Goal: Task Accomplishment & Management: Use online tool/utility

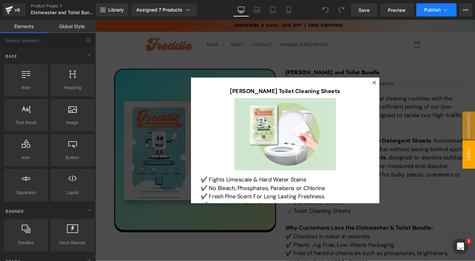
click at [441, 12] on span "Publish" at bounding box center [432, 9] width 16 height 5
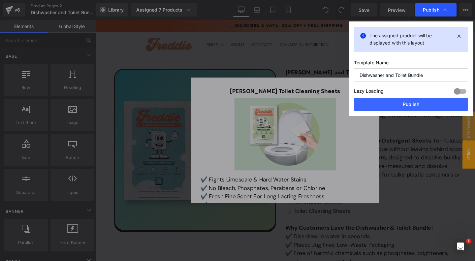
click at [433, 11] on span "Publish" at bounding box center [431, 10] width 16 height 6
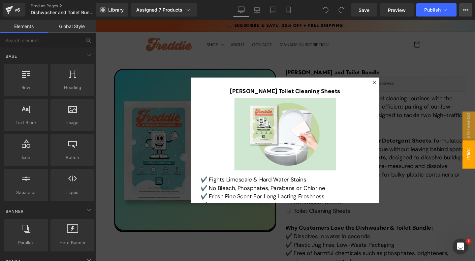
click at [464, 11] on icon at bounding box center [464, 9] width 2 height 1
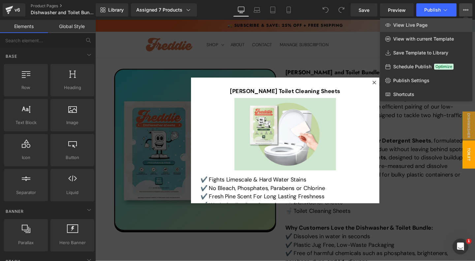
click at [429, 27] on link "View Live Page" at bounding box center [426, 25] width 92 height 14
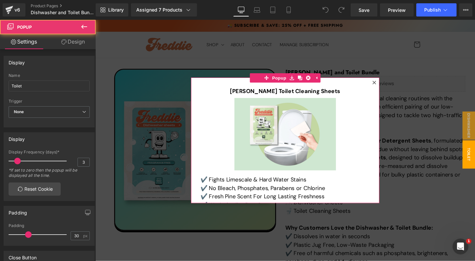
click at [389, 85] on icon at bounding box center [389, 86] width 4 height 4
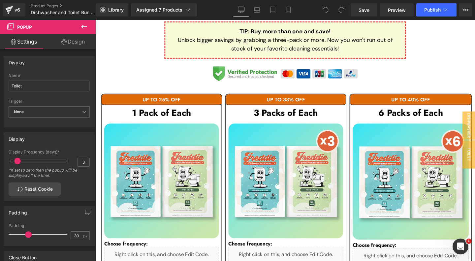
scroll to position [321, 0]
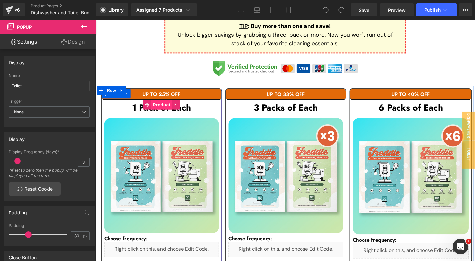
click at [164, 109] on span "Product" at bounding box center [164, 109] width 21 height 10
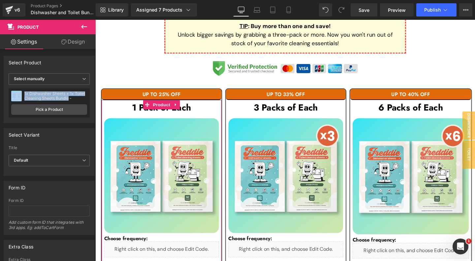
drag, startPoint x: 69, startPoint y: 99, endPoint x: 23, endPoint y: 94, distance: 46.5
click at [24, 94] on div "1x Dishwasher Sheets + 1x Toilet Cleaning Sheets Bundle -" at bounding box center [55, 95] width 63 height 9
copy div "1x Dishwasher Sheets + 1x Toilet Cleaning Sheets Bundle"
click at [46, 110] on link "Pick a Product" at bounding box center [49, 109] width 76 height 11
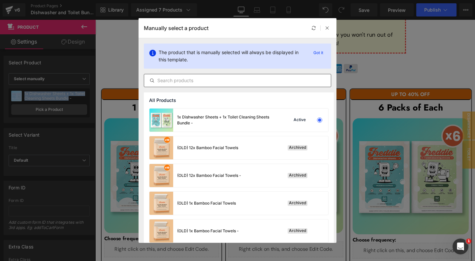
click at [211, 79] on input "text" at bounding box center [237, 81] width 187 height 8
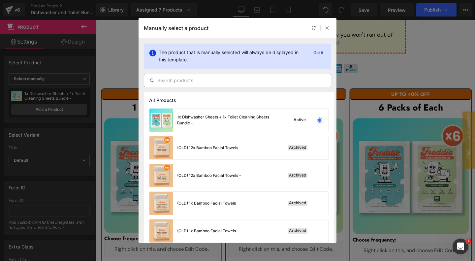
paste input "pImage 1x Dishwasher Sheets + 1x Toilet Cleaning Sheets Bundle"
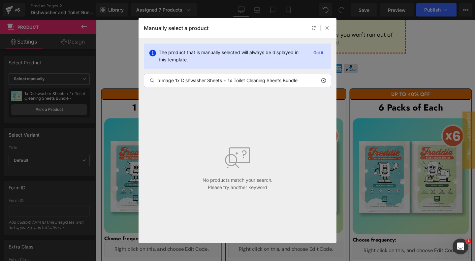
type input "1x Dishwasher Sheets + 1x Toilet Cleaning Sheets Bundle"
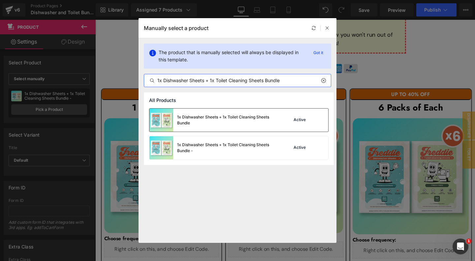
click at [246, 119] on div "1x Dishwasher Sheets + 1x Toilet Cleaning Sheets Bundle" at bounding box center [226, 120] width 99 height 12
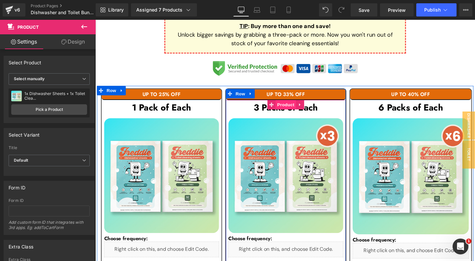
click at [295, 108] on span "Product" at bounding box center [295, 109] width 21 height 10
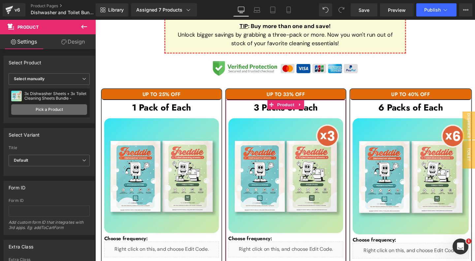
click at [68, 109] on link "Pick a Product" at bounding box center [49, 109] width 76 height 11
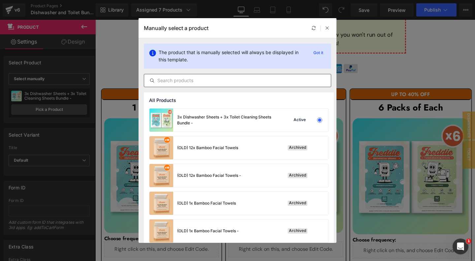
click at [175, 82] on input "text" at bounding box center [237, 81] width 187 height 8
paste input "pImage 1x Dishwasher Sheets + 1x Toilet Cleaning Sheets Bundle"
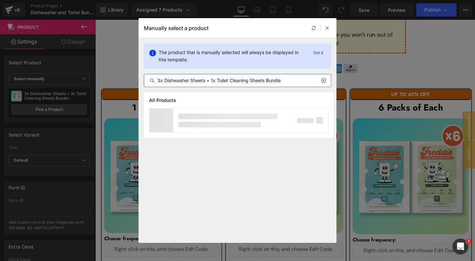
click at [215, 81] on input "3x Dishwasher Sheets + 1x Toilet Cleaning Sheets Bundle" at bounding box center [237, 81] width 187 height 8
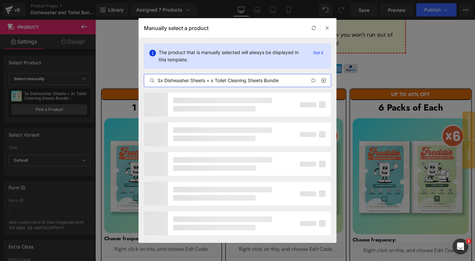
type input "3x Dishwasher Sheets + 3x Toilet Cleaning Sheets Bundle"
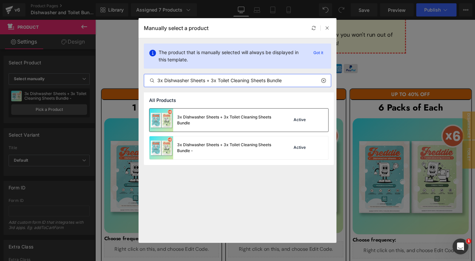
click at [231, 117] on div "3x Dishwasher Sheets + 3x Toilet Cleaning Sheets Bundle" at bounding box center [226, 120] width 99 height 12
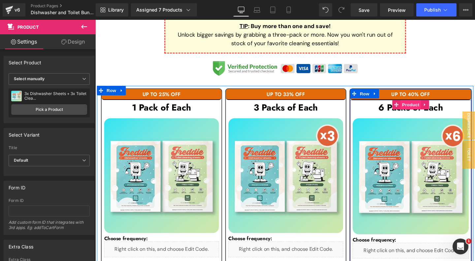
click at [425, 106] on span "Product" at bounding box center [426, 109] width 21 height 10
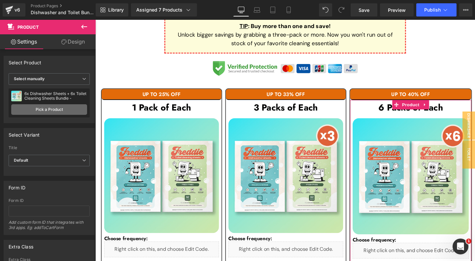
click at [48, 110] on link "Pick a Product" at bounding box center [49, 109] width 76 height 11
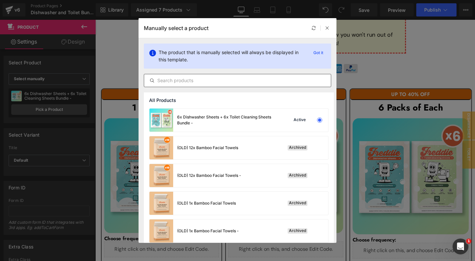
click at [206, 80] on input "text" at bounding box center [237, 81] width 187 height 8
paste input "pImage 1x Dishwasher Sheets + 1x Toilet Cleaning Sheets Bundle"
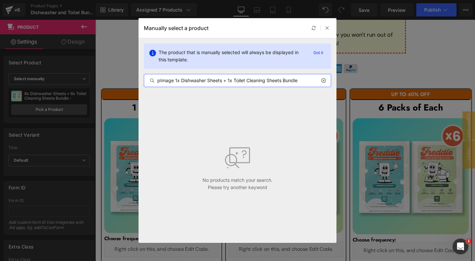
click at [231, 78] on input "pImage 1x Dishwasher Sheets + 1x Toilet Cleaning Sheets Bundle" at bounding box center [237, 81] width 187 height 8
type input "6x Toilet Cleaning Sheets Bundle"
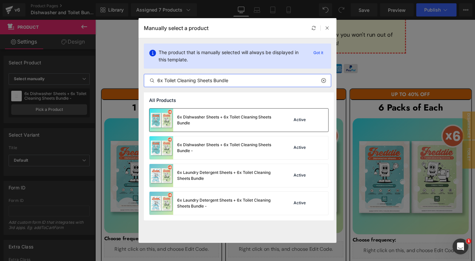
click at [238, 128] on div "6x Dishwasher Sheets + 6x Toilet Cleaning Sheets Bundle" at bounding box center [212, 120] width 127 height 23
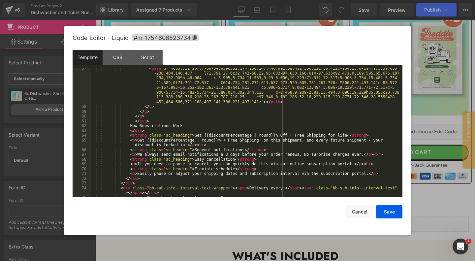
scroll to position [0, 0]
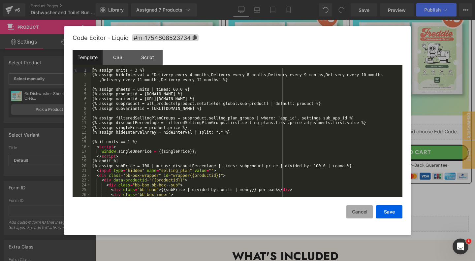
click at [358, 214] on button "Cancel" at bounding box center [359, 211] width 26 height 13
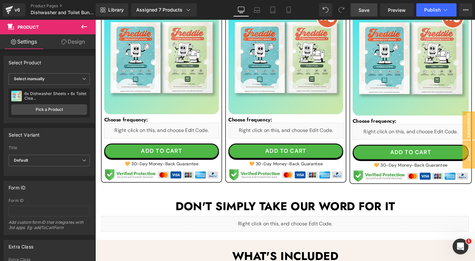
click at [365, 6] on link "Save" at bounding box center [364, 9] width 27 height 13
click at [404, 11] on span "Preview" at bounding box center [397, 10] width 18 height 7
click at [433, 11] on span "Publish" at bounding box center [432, 9] width 16 height 5
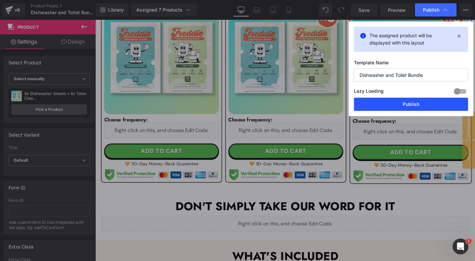
click at [413, 103] on button "Publish" at bounding box center [411, 104] width 114 height 13
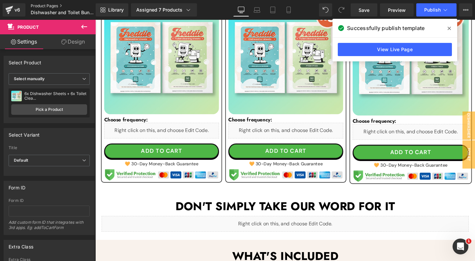
click at [51, 7] on link "Product Pages" at bounding box center [69, 5] width 76 height 5
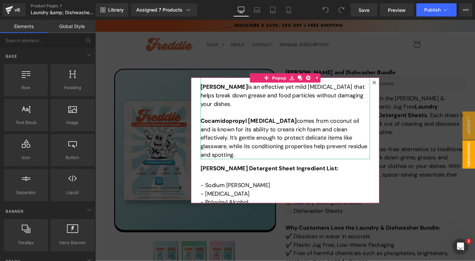
scroll to position [347, 0]
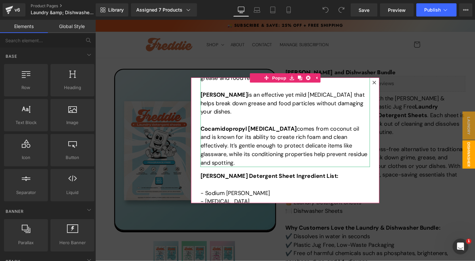
click at [286, 125] on p at bounding box center [295, 125] width 178 height 9
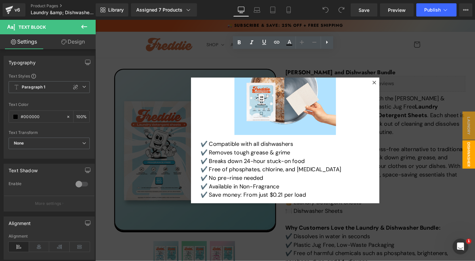
scroll to position [0, 0]
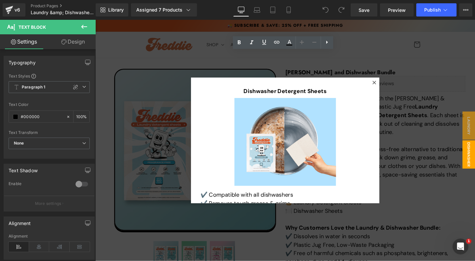
click at [390, 85] on icon at bounding box center [389, 86] width 4 height 4
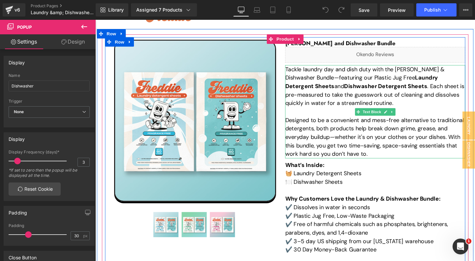
scroll to position [23, 0]
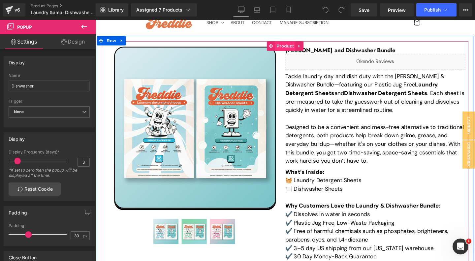
click at [292, 45] on span "Product" at bounding box center [294, 48] width 21 height 10
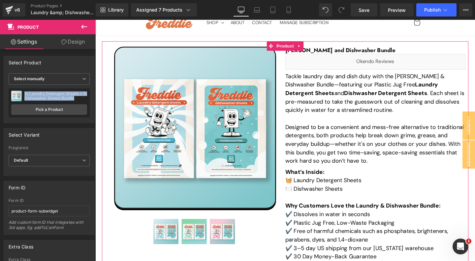
drag, startPoint x: 76, startPoint y: 99, endPoint x: 23, endPoint y: 95, distance: 52.3
click at [24, 95] on div "1x Laundry Detergent Sheets + 1x Dishwasher Sheets Bundle" at bounding box center [55, 95] width 63 height 9
copy div "1x Laundry Detergent Sheets + 1x Dishwasher Sheets Bundle"
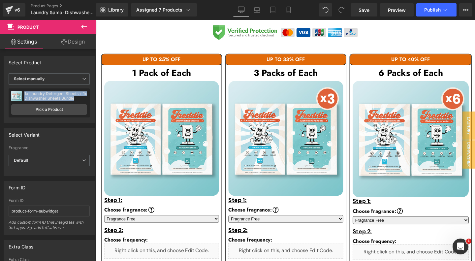
scroll to position [358, 0]
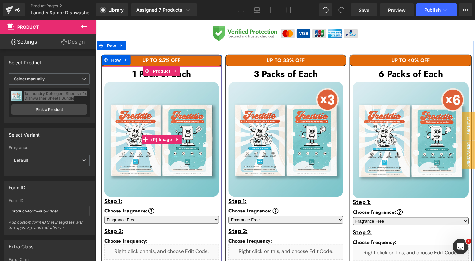
click at [165, 93] on img at bounding box center [165, 145] width 121 height 121
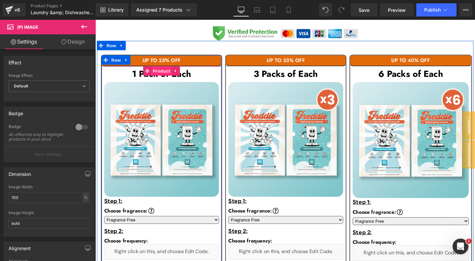
click at [165, 70] on span "Product" at bounding box center [164, 74] width 21 height 10
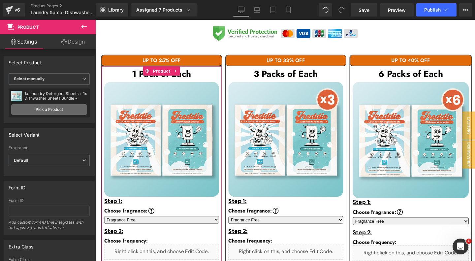
click at [57, 109] on link "Pick a Product" at bounding box center [49, 109] width 76 height 11
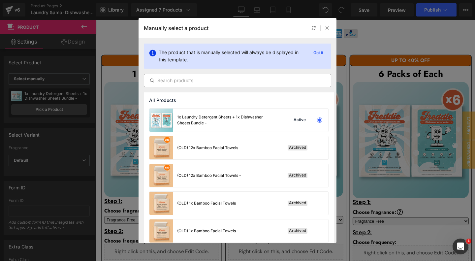
click at [192, 78] on input "text" at bounding box center [237, 81] width 187 height 8
paste input "1x Laundry Detergent Sheets + 1x Dishwasher Sheets Bundle"
type input "1x Laundry Detergent Sheets + 1x Dishwasher Sheets Bundle"
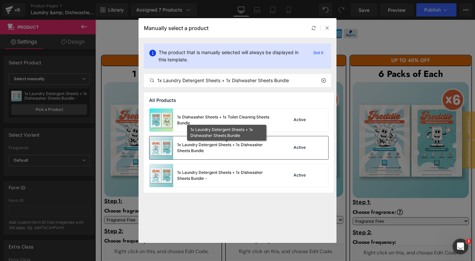
click at [197, 150] on div "1x Laundry Detergent Sheets + 1x Dishwasher Sheets Bundle" at bounding box center [226, 148] width 99 height 12
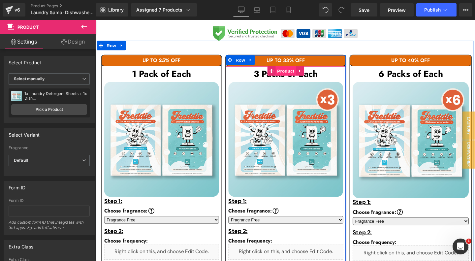
click at [294, 74] on span "Product" at bounding box center [295, 74] width 21 height 10
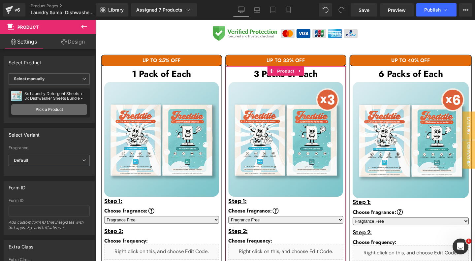
click at [55, 108] on link "Pick a Product" at bounding box center [49, 109] width 76 height 11
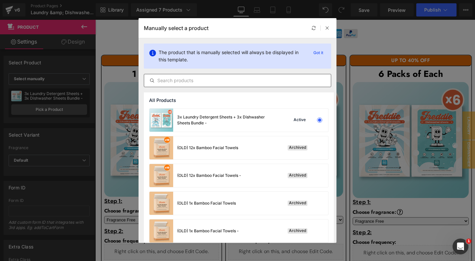
click at [198, 82] on input "text" at bounding box center [237, 81] width 187 height 8
paste input "1x Laundry Detergent Sheets + 1x Dishwasher Sheets Bundle"
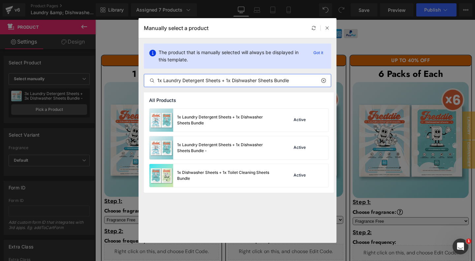
click at [228, 80] on input "1x Laundry Detergent Sheets + 1x Dishwasher Sheets Bundle" at bounding box center [237, 81] width 187 height 8
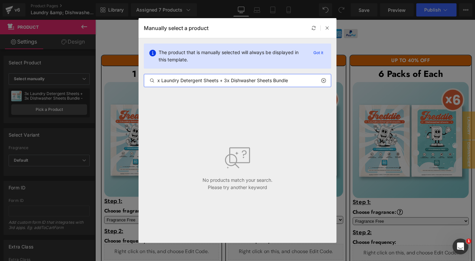
type input "3x Laundry Detergent Sheets + 3x Dishwasher Sheets Bundle"
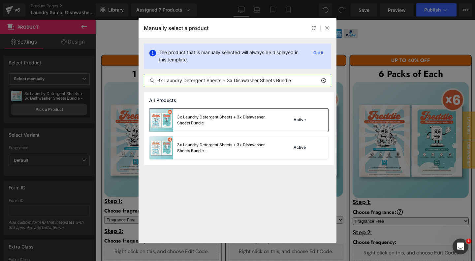
click at [239, 122] on div "3x Laundry Detergent Sheets + 3x Dishwasher Sheets Bundle" at bounding box center [226, 120] width 99 height 12
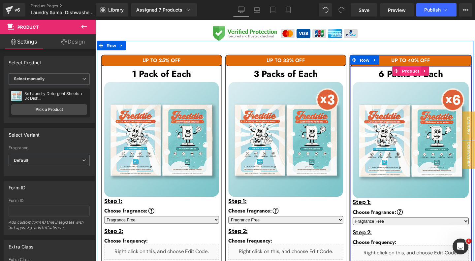
click at [422, 74] on span "Product" at bounding box center [426, 74] width 21 height 10
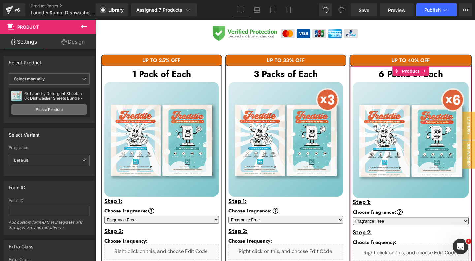
click at [63, 107] on link "Pick a Product" at bounding box center [49, 109] width 76 height 11
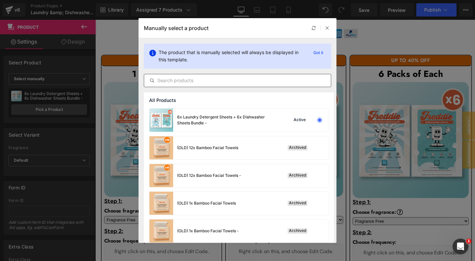
click at [201, 81] on input "text" at bounding box center [237, 81] width 187 height 8
paste input "1x Laundry Detergent Sheets + 1x Dishwasher Sheets Bundle"
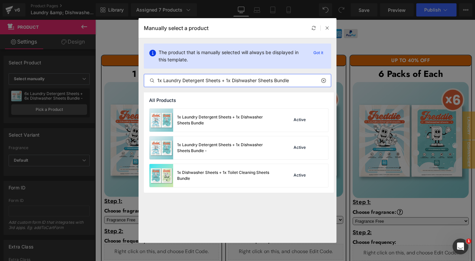
click at [229, 81] on input "1x Laundry Detergent Sheets + 1x Dishwasher Sheets Bundle" at bounding box center [237, 81] width 187 height 8
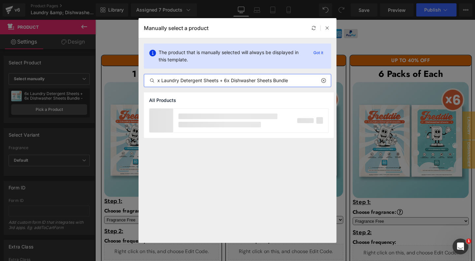
type input "6x Laundry Detergent Sheets + 6x Dishwasher Sheets Bundle"
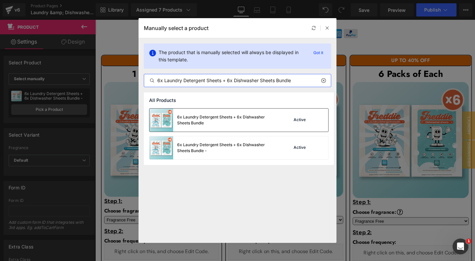
click at [244, 125] on div "6x Laundry Detergent Sheets + 6x Dishwasher Sheets Bundle" at bounding box center [226, 120] width 99 height 12
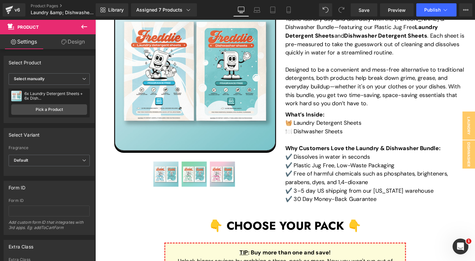
scroll to position [0, 0]
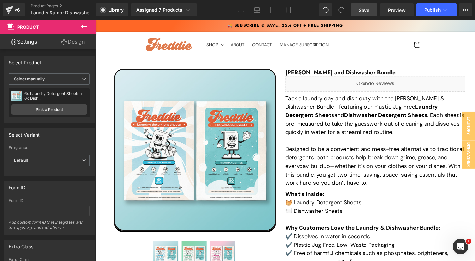
click at [364, 12] on span "Save" at bounding box center [363, 10] width 11 height 7
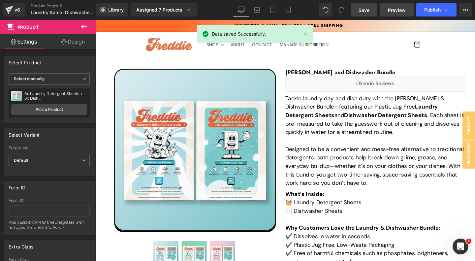
click at [395, 9] on span "Preview" at bounding box center [397, 10] width 18 height 7
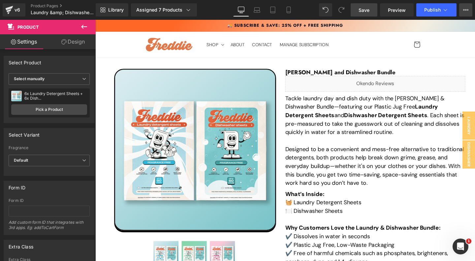
click at [461, 10] on button "View Live Page View with current Template Save Template to Library Schedule Pub…" at bounding box center [465, 9] width 13 height 13
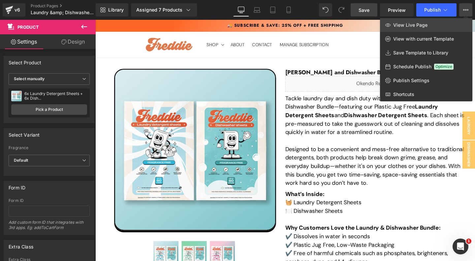
click at [435, 25] on link "View Live Page" at bounding box center [426, 25] width 92 height 14
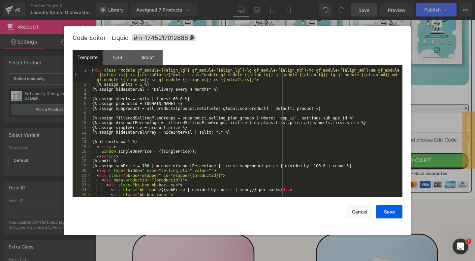
click at [153, 128] on div "< div class = "module gf_module-{{align_lg}} gf_module-{{align_lg}}-lg gf_modul…" at bounding box center [247, 142] width 312 height 148
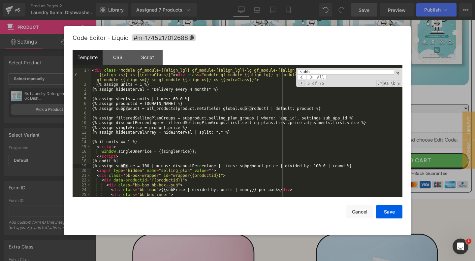
scroll to position [878, 0]
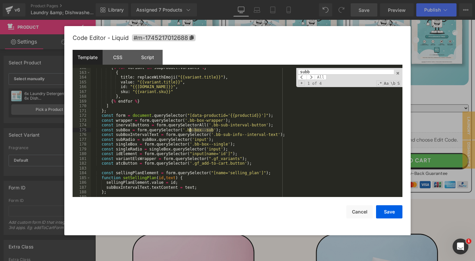
drag, startPoint x: 214, startPoint y: 130, endPoint x: 189, endPoint y: 130, distance: 24.7
click at [189, 130] on div "{ % for variant in subproduct . variants % } { title : replaceWithEmoji ( "{{va…" at bounding box center [247, 134] width 312 height 139
type input "b-box--sub"
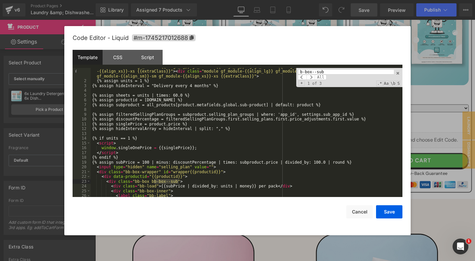
scroll to position [0, 0]
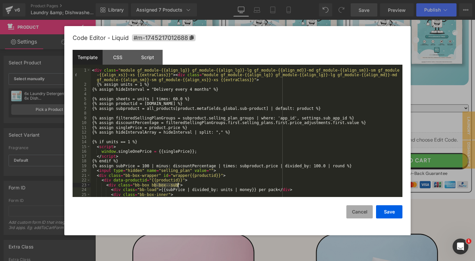
click at [364, 208] on button "Cancel" at bounding box center [359, 211] width 26 height 13
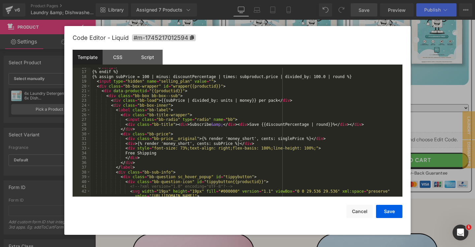
scroll to position [78, 0]
drag, startPoint x: 178, startPoint y: 98, endPoint x: 152, endPoint y: 98, distance: 26.1
click at [152, 98] on div "</ script > {% endif %} {% assign subPrice = 100 | minus: discountPercentage | …" at bounding box center [247, 137] width 312 height 143
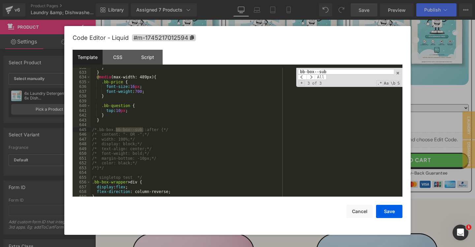
scroll to position [3120, 0]
click at [354, 211] on button "Cancel" at bounding box center [359, 211] width 26 height 13
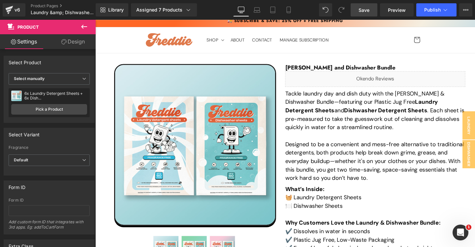
scroll to position [0, 0]
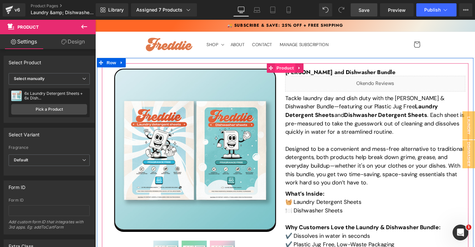
click at [295, 70] on span "Product" at bounding box center [294, 71] width 21 height 10
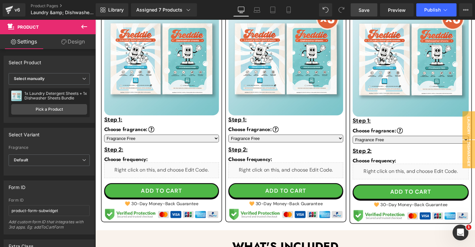
scroll to position [427, 0]
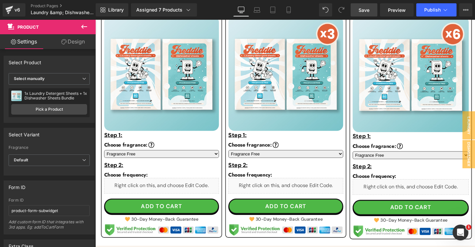
click at [194, 191] on div "Liquid" at bounding box center [165, 194] width 121 height 16
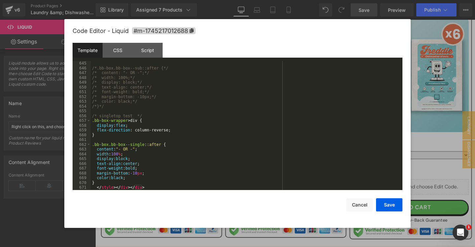
scroll to position [0, 0]
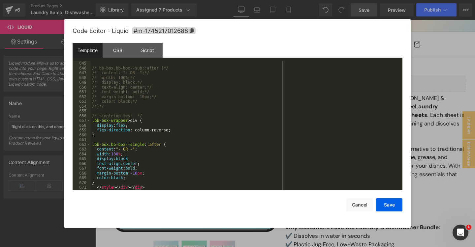
click at [221, 111] on div "/*.bb-box.bb-box--sub::after {*/ /* content: "- OR -";*/ /* width: 100%;*/ /* d…" at bounding box center [247, 130] width 312 height 139
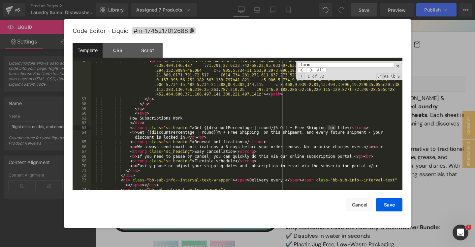
scroll to position [863, 0]
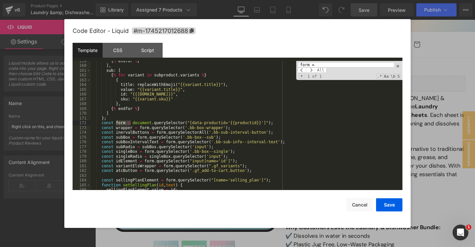
type input "form ="
drag, startPoint x: 223, startPoint y: 123, endPoint x: 196, endPoint y: 123, distance: 27.4
click at [196, 123] on div "{ % endfor % } ] , sub : [ { % for variant in subproduct . variants % } { title…" at bounding box center [247, 128] width 312 height 139
click at [266, 123] on div "{ % endfor % } ] , sub : [ { % for variant in subproduct . variants % } { title…" at bounding box center [247, 128] width 312 height 139
click at [120, 51] on div "CSS" at bounding box center [118, 50] width 30 height 15
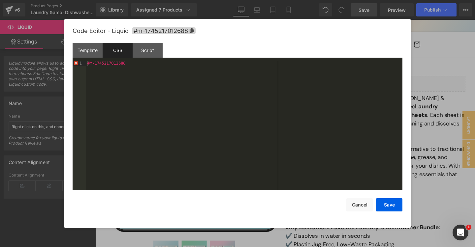
click at [130, 64] on div "#m-1745217012688" at bounding box center [244, 130] width 316 height 139
click at [147, 52] on div "Script" at bounding box center [148, 50] width 30 height 15
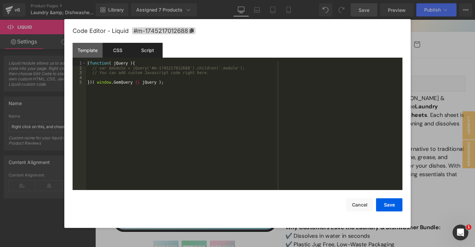
click at [109, 50] on div "CSS" at bounding box center [118, 50] width 30 height 15
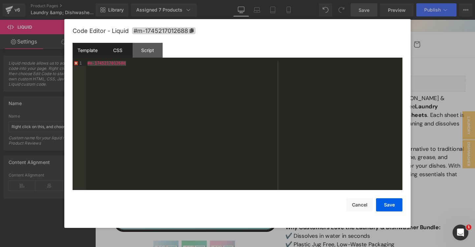
click at [85, 50] on div "Template" at bounding box center [88, 50] width 30 height 15
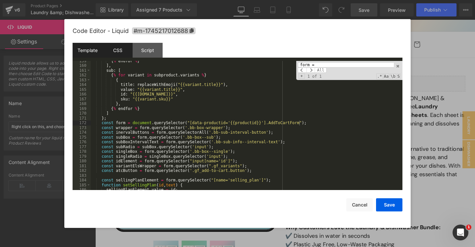
click at [117, 51] on div "CSS" at bounding box center [118, 50] width 30 height 15
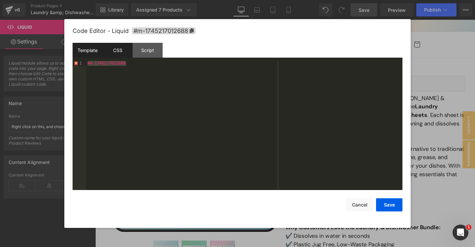
click at [90, 48] on div "Template" at bounding box center [88, 50] width 30 height 15
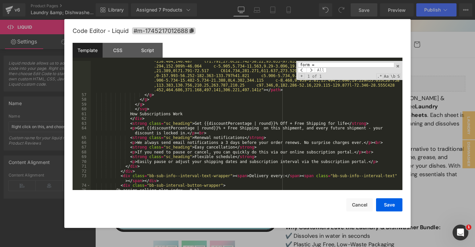
scroll to position [0, 0]
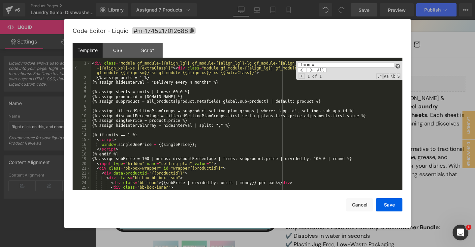
click at [399, 66] on span at bounding box center [397, 66] width 5 height 5
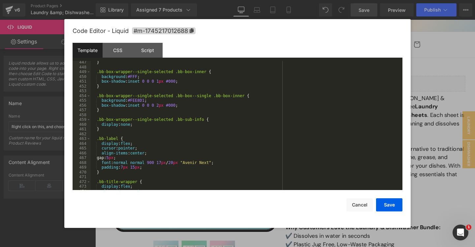
scroll to position [2238, 0]
click at [191, 90] on div "box-shadow : inset 0 0 0 1 px #000 ; } .bb-box-wrapper--single-selected .bb-box…" at bounding box center [247, 125] width 312 height 139
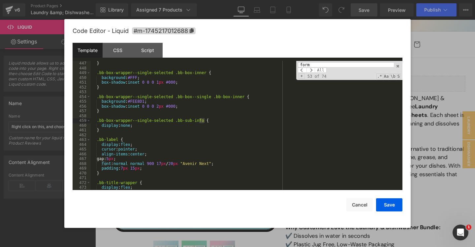
scroll to position [863, 0]
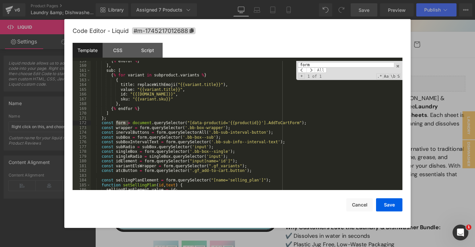
type input "form"
click at [192, 124] on div "{ % endfor % } ] , sub : [ { % for variant in subproduct . variants % } { title…" at bounding box center [247, 128] width 312 height 139
paste textarea
click at [390, 203] on button "Save" at bounding box center [389, 205] width 26 height 13
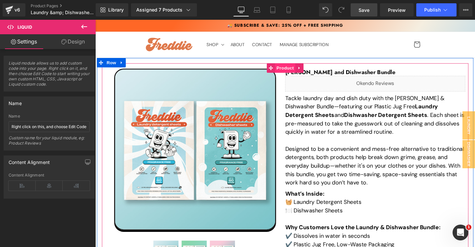
click at [294, 69] on span "Product" at bounding box center [294, 71] width 21 height 10
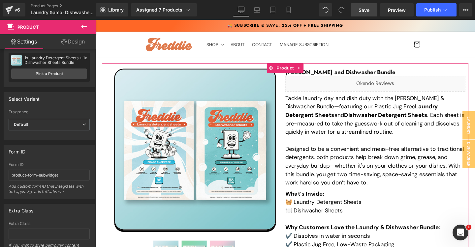
scroll to position [0, 0]
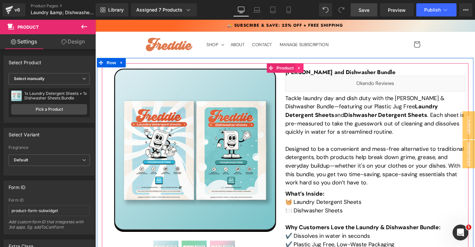
click at [310, 70] on icon at bounding box center [309, 70] width 1 height 3
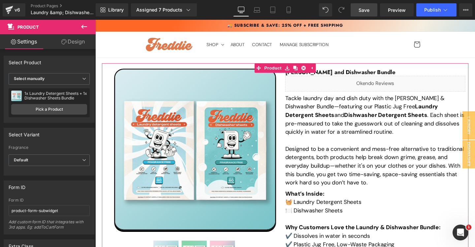
click at [69, 42] on link "Design" at bounding box center [73, 41] width 48 height 15
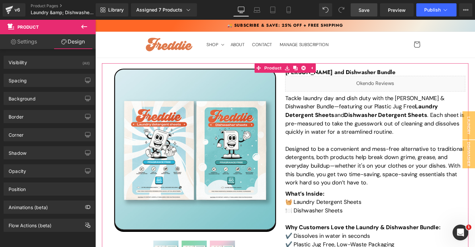
click at [19, 45] on link "Settings" at bounding box center [24, 41] width 48 height 15
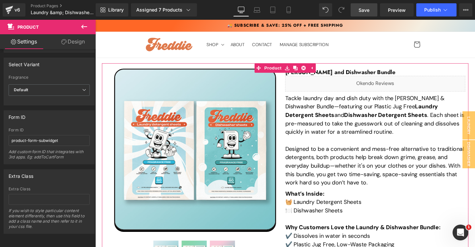
scroll to position [71, 0]
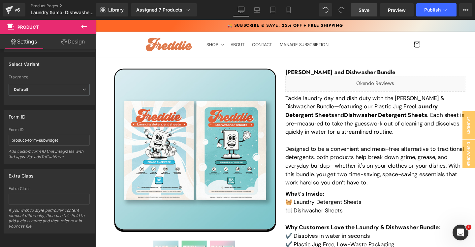
click at [364, 12] on span "Save" at bounding box center [363, 10] width 11 height 7
click at [433, 11] on span "Publish" at bounding box center [432, 9] width 16 height 5
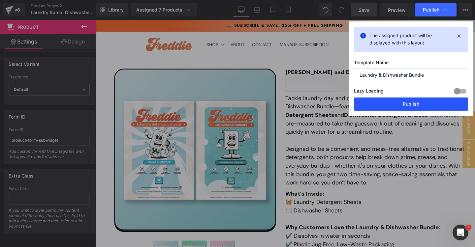
click at [395, 105] on button "Publish" at bounding box center [411, 104] width 114 height 13
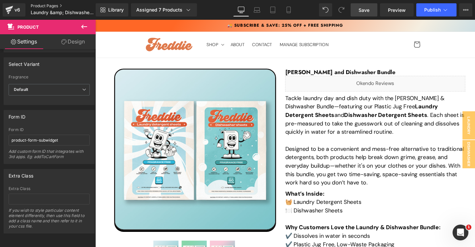
click at [49, 7] on link "Product Pages" at bounding box center [69, 5] width 76 height 5
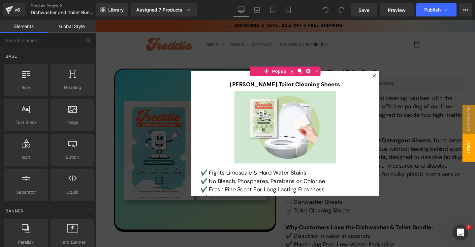
click at [388, 76] on div at bounding box center [389, 79] width 8 height 8
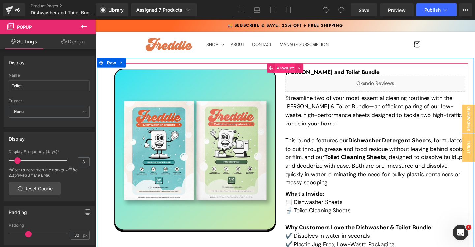
click at [294, 70] on span "Product" at bounding box center [294, 71] width 21 height 10
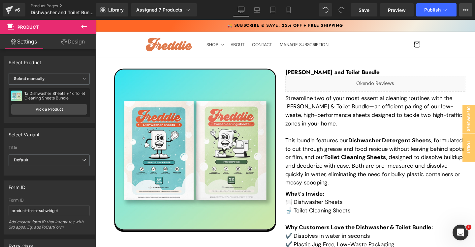
click at [466, 9] on icon at bounding box center [465, 9] width 5 height 5
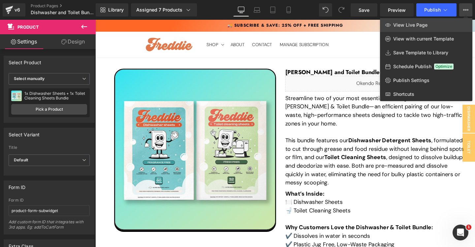
click at [418, 26] on span "View Live Page" at bounding box center [410, 25] width 34 height 6
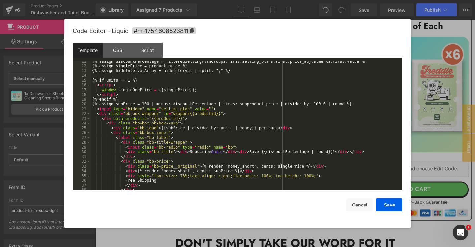
scroll to position [50, 0]
click at [250, 134] on div "{% assign discountPercentage = filteredSellingPlanGroups.first.selling_plans.fi…" at bounding box center [247, 128] width 312 height 139
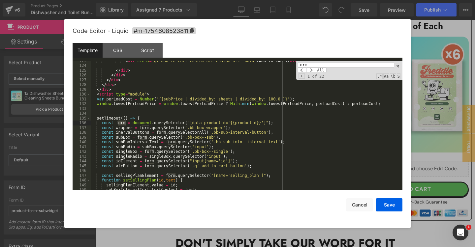
scroll to position [681, 0]
type input "orm ="
click at [264, 122] on div "< div class = "gf_add-to-cart custom-atc custom-atc__main" > ADD TO CART </ div…" at bounding box center [247, 128] width 312 height 139
click at [195, 124] on div "< div class = "gf_add-to-cart custom-atc custom-atc__main" > ADD TO CART </ div…" at bounding box center [247, 128] width 312 height 139
paste textarea
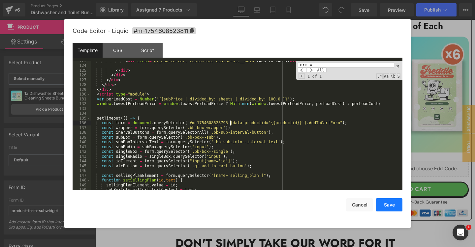
click at [391, 204] on button "Save" at bounding box center [389, 205] width 26 height 13
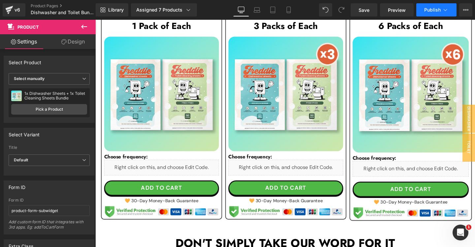
click at [436, 9] on span "Publish" at bounding box center [432, 9] width 16 height 5
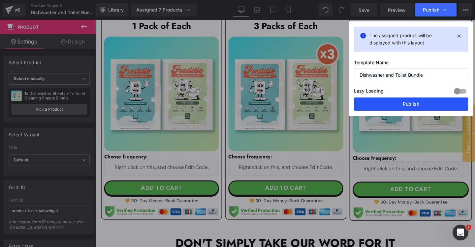
click at [403, 108] on button "Publish" at bounding box center [411, 104] width 114 height 13
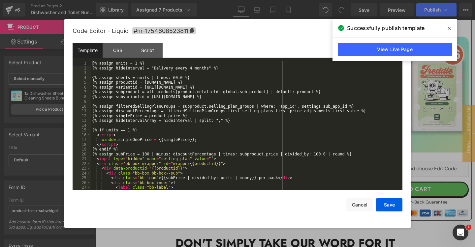
click at [208, 130] on div "{% assign units = 1 %} {% assign hideInterval = "Delivery every 4 months" %} {%…" at bounding box center [247, 130] width 312 height 139
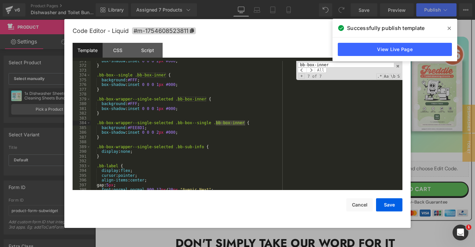
scroll to position [55, 0]
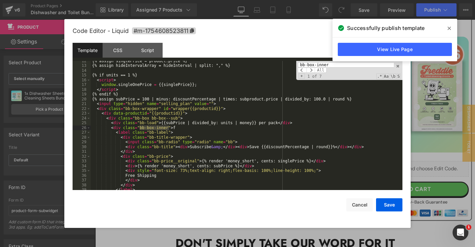
type input "bb-box-inner"
click at [183, 127] on div "{% assign singlePrice = product.price %} {% assign hideIntervalArray = hideInte…" at bounding box center [247, 128] width 312 height 139
click at [391, 203] on button "Save" at bounding box center [389, 205] width 26 height 13
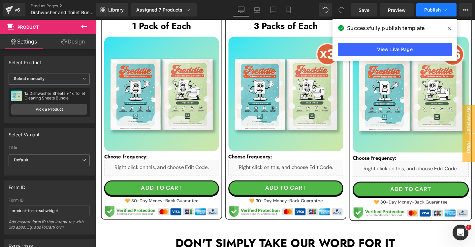
click at [434, 11] on span "Publish" at bounding box center [432, 9] width 16 height 5
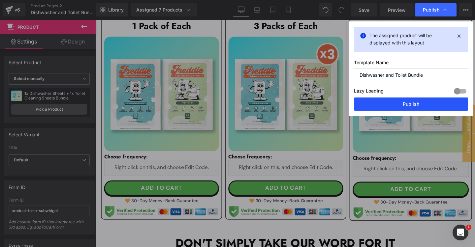
click at [408, 103] on button "Publish" at bounding box center [411, 104] width 114 height 13
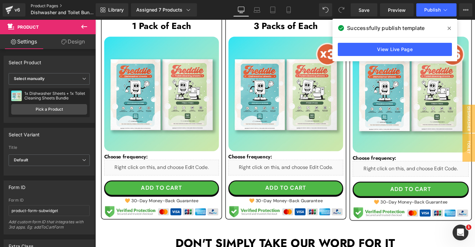
click at [45, 5] on link "Product Pages" at bounding box center [69, 5] width 76 height 5
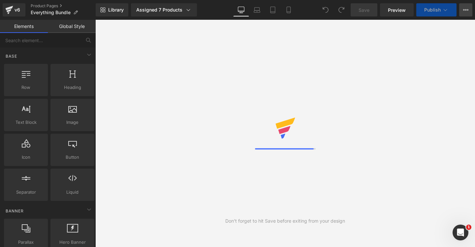
click at [465, 14] on button "View Live Page View with current Template Save Template to Library Schedule Pub…" at bounding box center [465, 9] width 13 height 13
click at [0, 0] on span "View Live Page" at bounding box center [0, 0] width 0 height 0
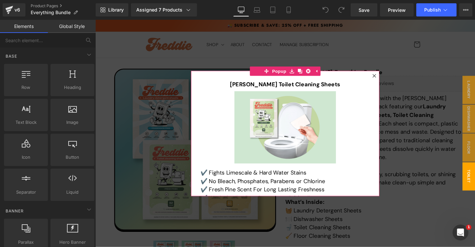
click at [388, 79] on icon at bounding box center [389, 79] width 4 height 4
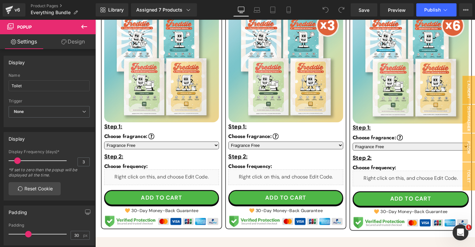
scroll to position [489, 0]
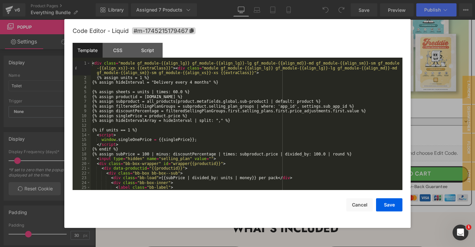
click at [149, 103] on div "< div class = "module gf_module-{{align_lg}} gf_module-{{align_lg}}-lg gf_modul…" at bounding box center [247, 135] width 312 height 148
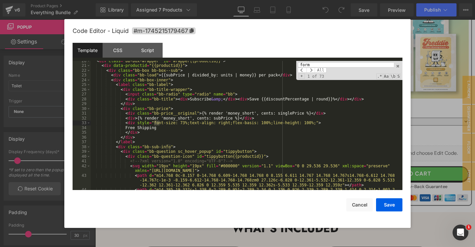
scroll to position [858, 0]
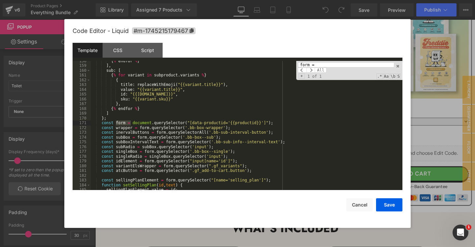
type input "form ="
click at [192, 122] on div "{ % endfor % } ] , sub : [ { % for variant in subproduct . variants % } { title…" at bounding box center [247, 128] width 312 height 139
paste textarea
click at [303, 123] on div "{ % endfor % } ] , sub : [ { % for variant in subproduct . variants % } { title…" at bounding box center [247, 128] width 312 height 139
click at [388, 208] on button "Save" at bounding box center [389, 205] width 26 height 13
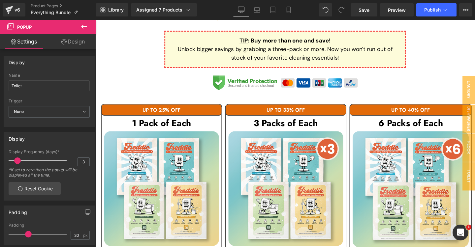
scroll to position [334, 0]
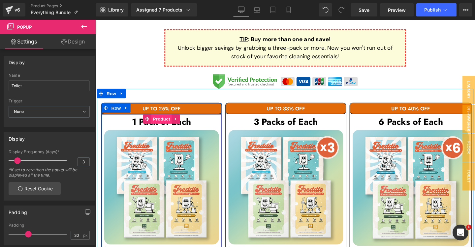
click at [164, 119] on span "Product" at bounding box center [164, 124] width 21 height 10
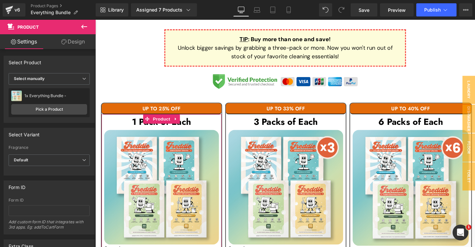
click at [49, 96] on div "1x Everything Bundle -" at bounding box center [55, 96] width 63 height 5
click at [51, 109] on link "Pick a Product" at bounding box center [49, 109] width 76 height 11
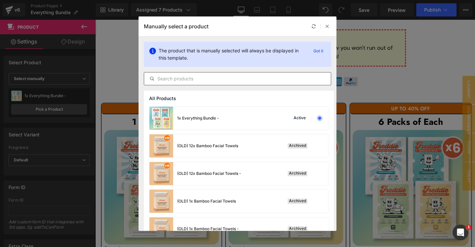
click at [218, 78] on input "text" at bounding box center [237, 79] width 187 height 8
paste input "1x Everything Bundle -"
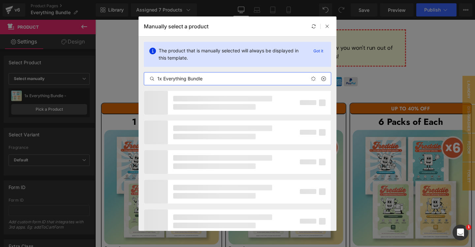
type input "1x Everything Bundle"
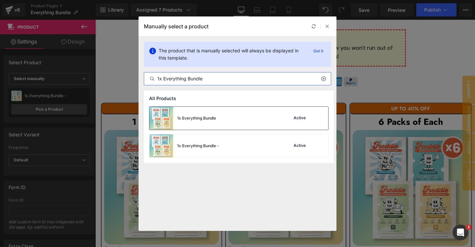
click at [226, 113] on div "1x Everything Bundle Active" at bounding box center [238, 118] width 179 height 23
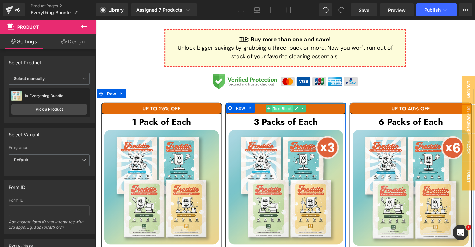
click at [294, 109] on span "Text Block" at bounding box center [292, 113] width 22 height 8
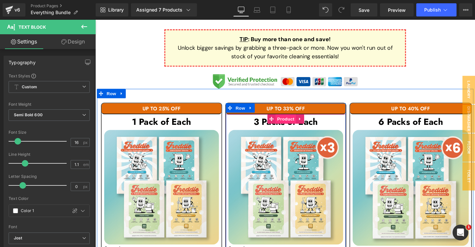
click at [298, 119] on span "Product" at bounding box center [295, 124] width 21 height 10
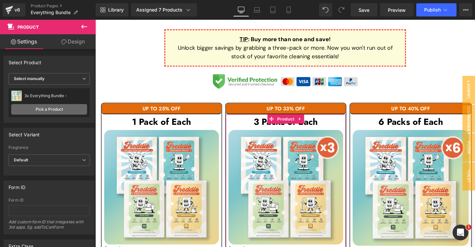
click at [42, 109] on link "Pick a Product" at bounding box center [49, 109] width 76 height 11
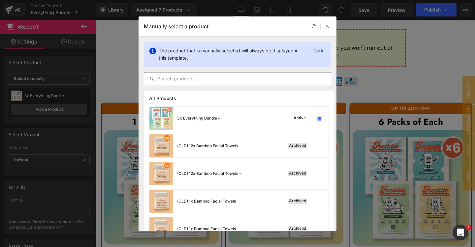
click at [200, 77] on input "text" at bounding box center [237, 79] width 187 height 8
paste input "1x Everything Bundle -"
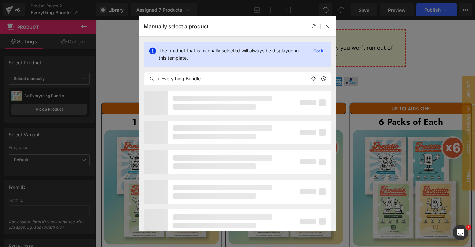
type input "3x Everything Bundle"
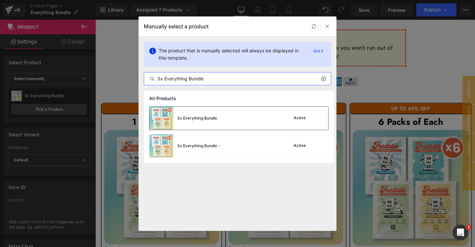
click at [252, 121] on div "3x Everything Bundle Active" at bounding box center [238, 118] width 179 height 23
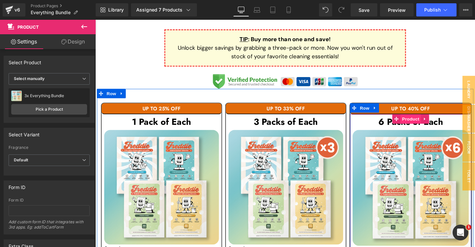
click at [426, 119] on span "Product" at bounding box center [426, 124] width 21 height 10
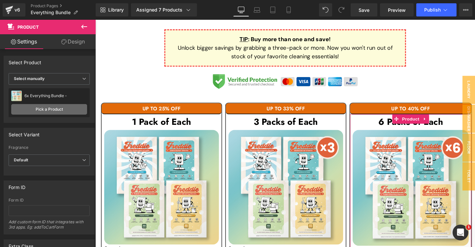
click at [63, 106] on link "Pick a Product" at bounding box center [49, 109] width 76 height 11
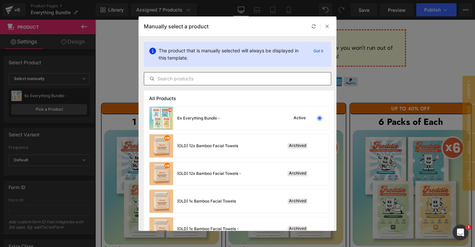
click at [195, 80] on input "text" at bounding box center [237, 79] width 187 height 8
paste input "1x Everything Bundle -"
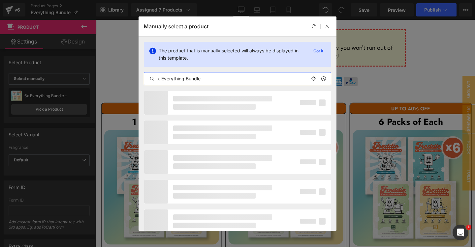
type input "6x Everything Bundle"
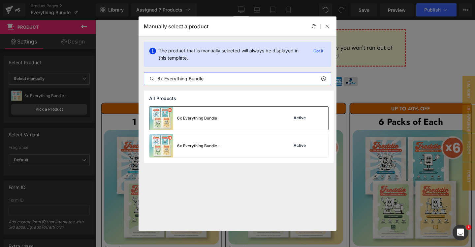
click at [222, 121] on div "6x Everything Bundle Active" at bounding box center [238, 118] width 179 height 23
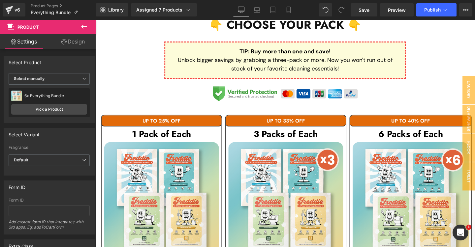
scroll to position [0, 0]
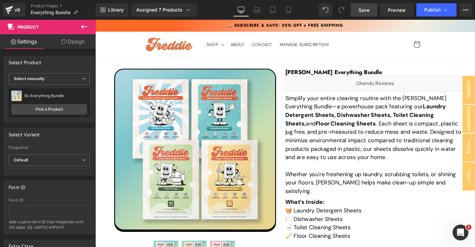
click at [364, 8] on span "Save" at bounding box center [363, 10] width 11 height 7
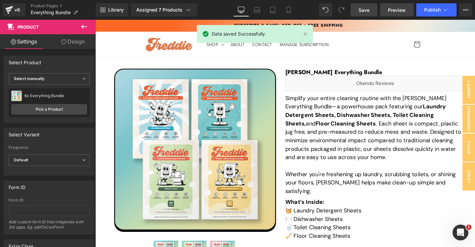
click at [400, 10] on span "Preview" at bounding box center [397, 10] width 18 height 7
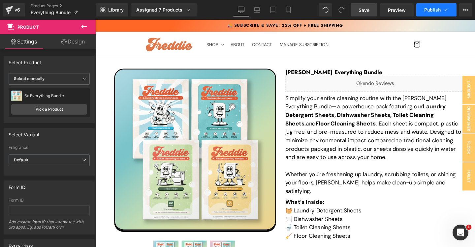
click at [434, 8] on span "Publish" at bounding box center [432, 9] width 16 height 5
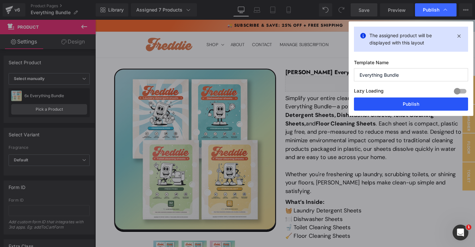
click at [405, 106] on button "Publish" at bounding box center [411, 104] width 114 height 13
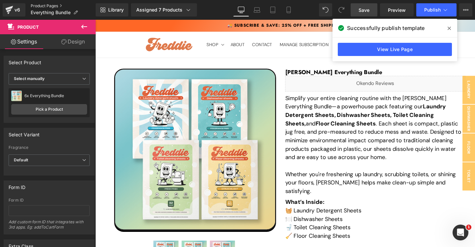
click at [48, 4] on link "Product Pages" at bounding box center [63, 5] width 65 height 5
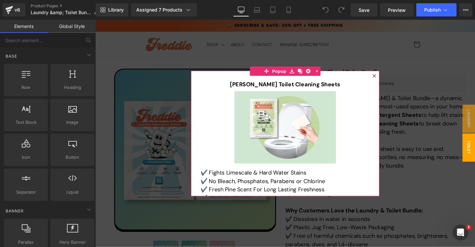
click at [388, 76] on div at bounding box center [389, 79] width 8 height 8
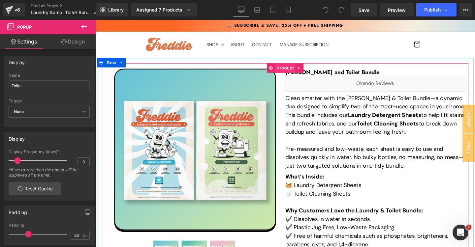
click at [295, 69] on span "Product" at bounding box center [294, 71] width 21 height 10
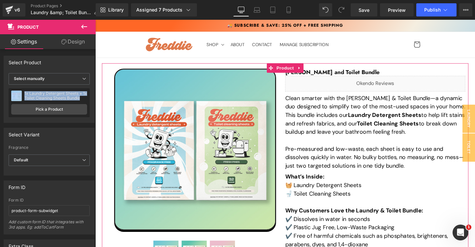
drag, startPoint x: 82, startPoint y: 98, endPoint x: 23, endPoint y: 95, distance: 59.4
click at [24, 95] on div "1x Laundry Detergent Sheets + 1x Toilet Cleaning Sheets Bundle" at bounding box center [55, 95] width 63 height 9
copy div "1x Laundry Detergent Sheets + 1x Toilet Cleaning Sheets Bundle"
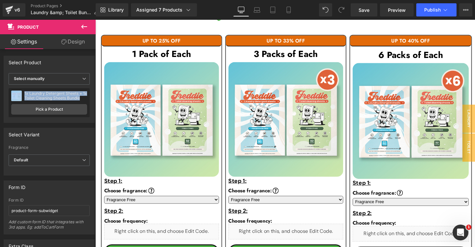
scroll to position [363, 0]
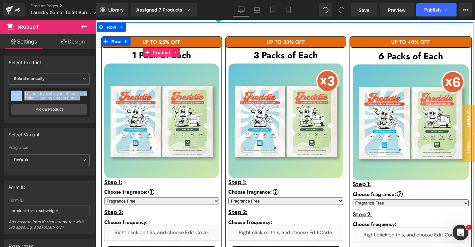
click at [165, 53] on span "Product" at bounding box center [164, 54] width 21 height 10
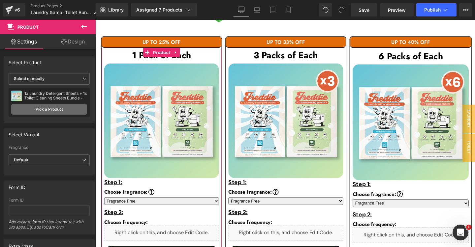
click at [61, 113] on link "Pick a Product" at bounding box center [49, 109] width 76 height 11
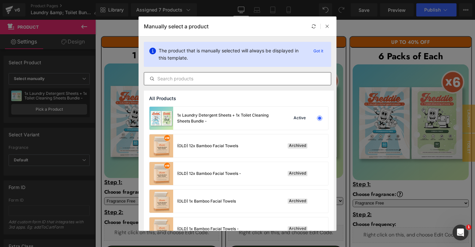
click at [193, 80] on input "text" at bounding box center [237, 79] width 187 height 8
paste input "pImage 1x Laundry Detergent Sheets + 1x Toilet Cleaning Sheets Bundle"
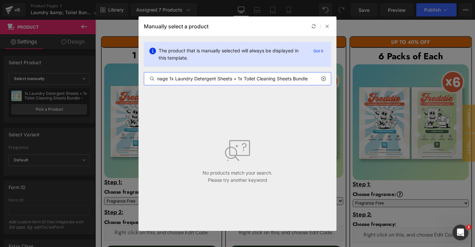
scroll to position [0, 0]
click at [228, 80] on input "x Laundry Detergent Sheets + 1x Toilet Cleaning Sheets Bundle" at bounding box center [237, 79] width 187 height 8
click at [226, 78] on input "x Laundry Detergent Sheets + x Toilet Cleaning Sheets Bundle" at bounding box center [237, 79] width 187 height 8
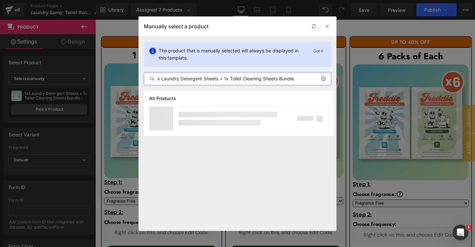
type input "1x Laundry Detergent Sheets + 1x Toilet Cleaning Sheets Bundle"
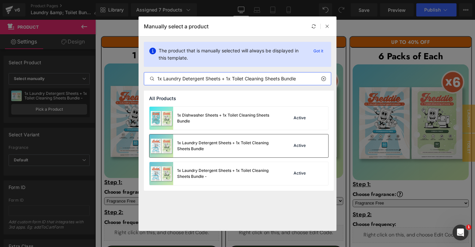
click at [227, 153] on div "1x Laundry Detergent Sheets + 1x Toilet Cleaning Sheets Bundle" at bounding box center [212, 146] width 127 height 23
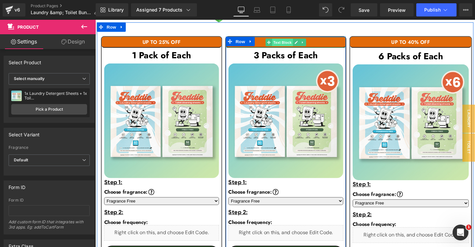
click at [295, 44] on span "Text Block" at bounding box center [292, 44] width 22 height 8
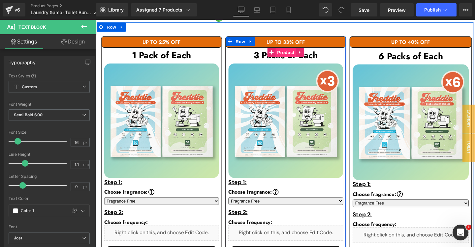
click at [295, 53] on span "Product" at bounding box center [295, 54] width 21 height 10
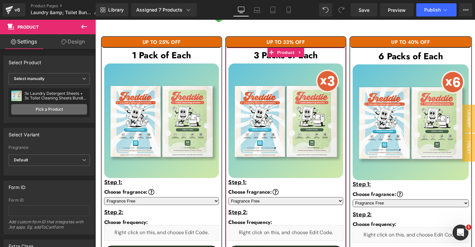
click at [50, 108] on link "Pick a Product" at bounding box center [49, 109] width 76 height 11
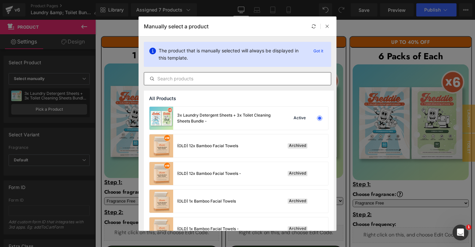
click at [187, 82] on input "text" at bounding box center [237, 79] width 187 height 8
paste input "x Laundry Detergent Sheets + x Toilet Cleaning Sheets Bundle"
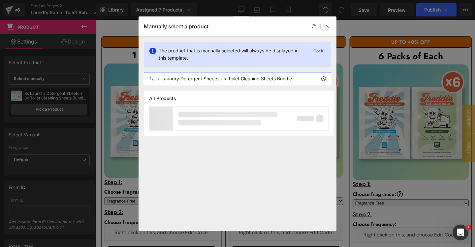
click at [228, 79] on input "x Laundry Detergent Sheets + x Toilet Cleaning Sheets Bundle" at bounding box center [237, 79] width 187 height 8
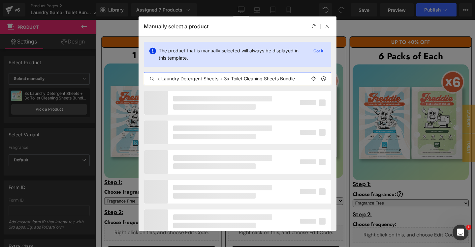
type input "3x Laundry Detergent Sheets + 3x Toilet Cleaning Sheets Bundle"
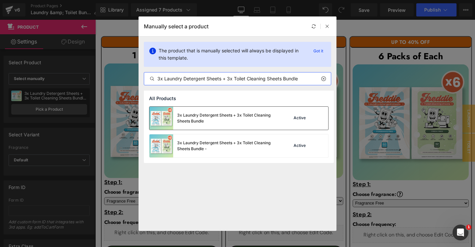
click at [256, 125] on div "3x Laundry Detergent Sheets + 3x Toilet Cleaning Sheets Bundle" at bounding box center [212, 118] width 127 height 23
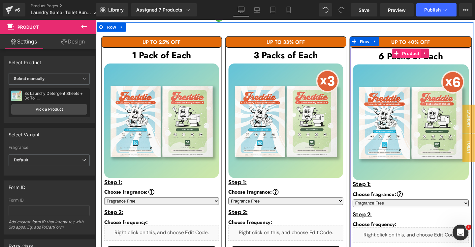
click at [427, 54] on span "Product" at bounding box center [426, 55] width 21 height 10
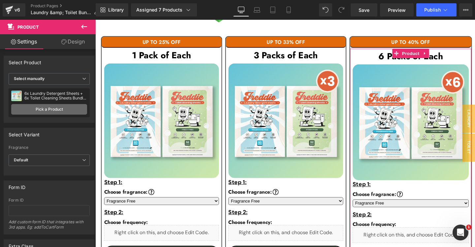
click at [45, 109] on link "Pick a Product" at bounding box center [49, 109] width 76 height 11
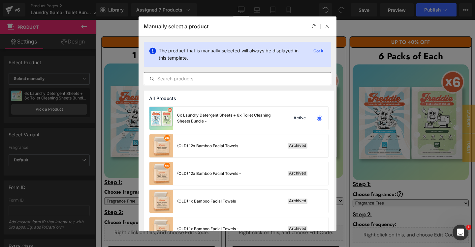
click at [203, 82] on input "text" at bounding box center [237, 79] width 187 height 8
paste input "x Laundry Detergent Sheets + x Toilet Cleaning Sheets Bundle"
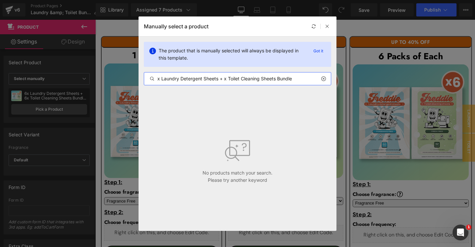
click at [225, 80] on input "x Laundry Detergent Sheets + x Toilet Cleaning Sheets Bundle" at bounding box center [237, 79] width 187 height 8
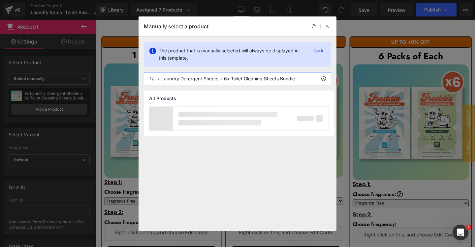
type input "6x Laundry Detergent Sheets + 6x Toilet Cleaning Sheets Bundle"
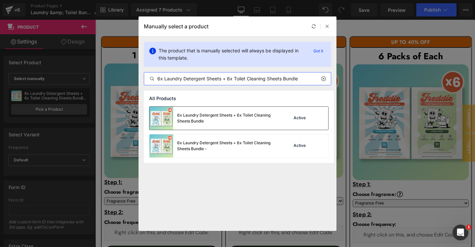
click at [250, 118] on div "6x Laundry Detergent Sheets + 6x Toilet Cleaning Sheets Bundle" at bounding box center [226, 118] width 99 height 12
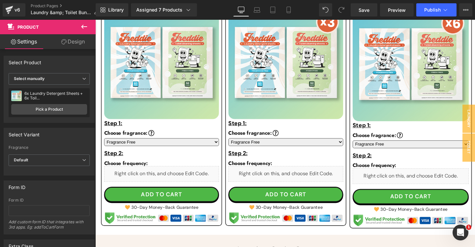
scroll to position [424, 0]
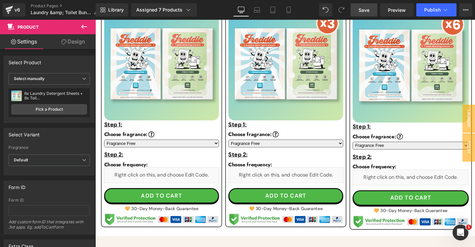
click at [369, 10] on span "Save" at bounding box center [363, 10] width 11 height 7
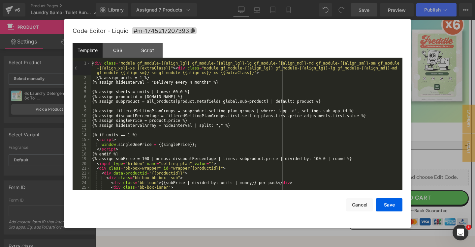
click at [150, 137] on div "< div class = "module gf_module-{{align_lg}} gf_module-{{align_lg}}-lg gf_modul…" at bounding box center [247, 135] width 312 height 148
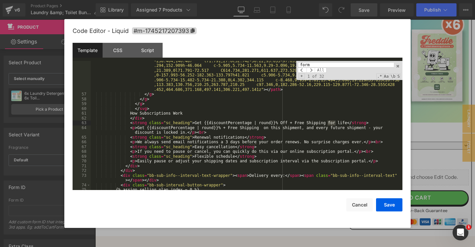
scroll to position [863, 0]
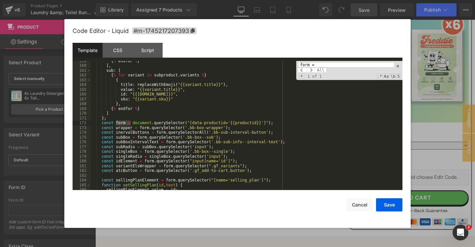
type input "form ="
click at [199, 123] on div "{ % endfor % } ] , sub : [ { % for variant in subproduct . variants % } { title…" at bounding box center [247, 128] width 312 height 139
paste textarea
click at [309, 124] on div "{ % endfor % } ] , sub : [ { % for variant in subproduct . variants % } { title…" at bounding box center [247, 128] width 312 height 139
click at [389, 206] on button "Save" at bounding box center [389, 205] width 26 height 13
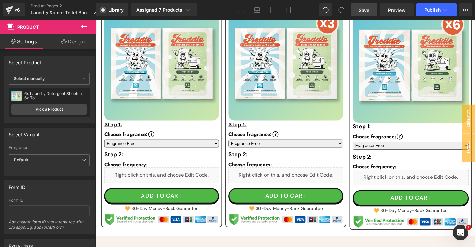
click at [363, 9] on span "Save" at bounding box center [363, 10] width 11 height 7
click at [402, 9] on span "Preview" at bounding box center [397, 10] width 18 height 7
click at [428, 9] on span "Publish" at bounding box center [432, 9] width 16 height 5
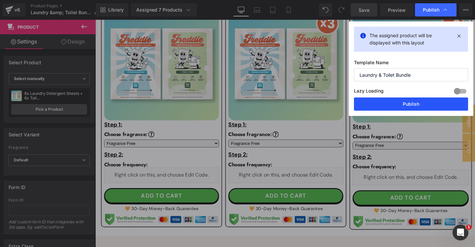
click at [397, 107] on button "Publish" at bounding box center [411, 104] width 114 height 13
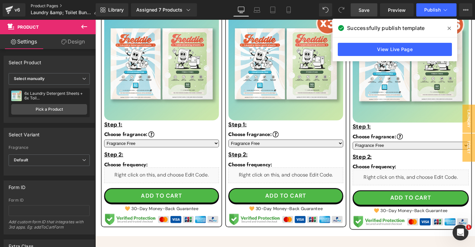
click at [43, 6] on link "Product Pages" at bounding box center [67, 5] width 73 height 5
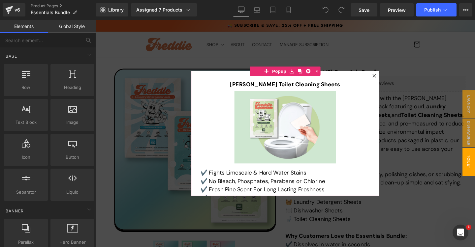
click at [389, 78] on icon at bounding box center [389, 79] width 4 height 4
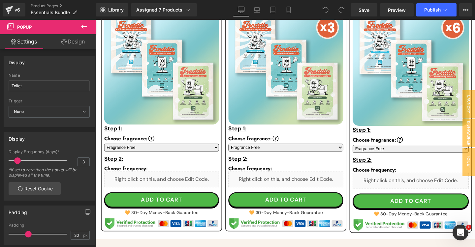
scroll to position [443, 0]
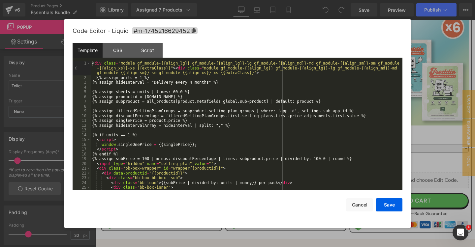
click at [159, 129] on div "< div class = "module gf_module-{{align_lg}} gf_module-{{align_lg}}-lg gf_modul…" at bounding box center [247, 135] width 312 height 148
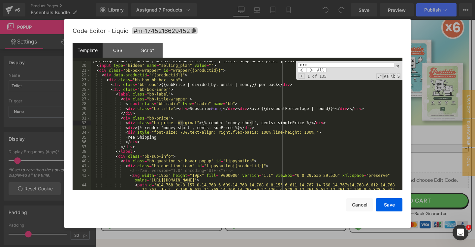
scroll to position [863, 0]
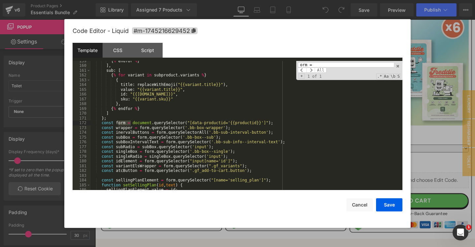
type input "orm ="
click at [196, 123] on div "{ % endfor % } ] , sub : [ { % for variant in subproduct . variants % } { title…" at bounding box center [247, 128] width 312 height 139
paste textarea
click at [390, 204] on button "Save" at bounding box center [389, 205] width 26 height 13
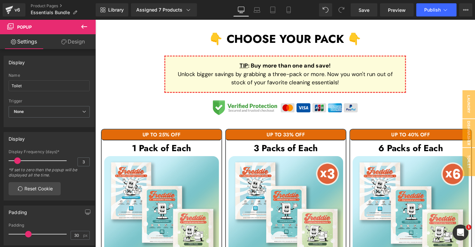
scroll to position [309, 0]
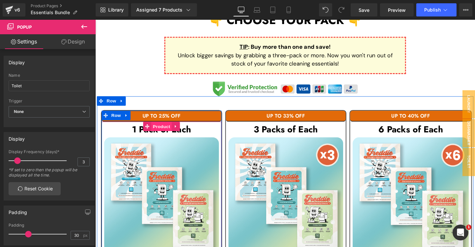
click at [166, 134] on span "Product" at bounding box center [164, 132] width 21 height 10
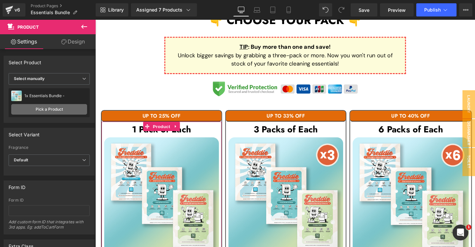
click at [51, 109] on link "Pick a Product" at bounding box center [49, 109] width 76 height 11
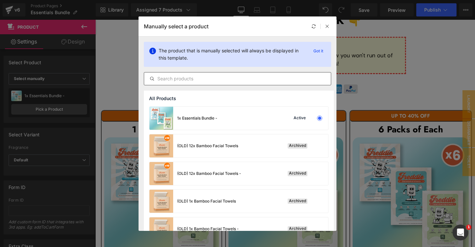
click at [200, 76] on input "text" at bounding box center [237, 79] width 187 height 8
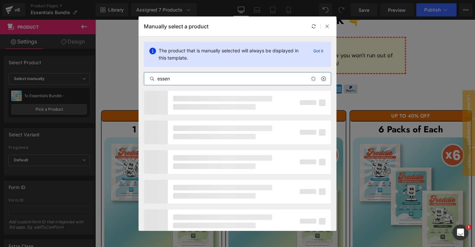
type input "essent"
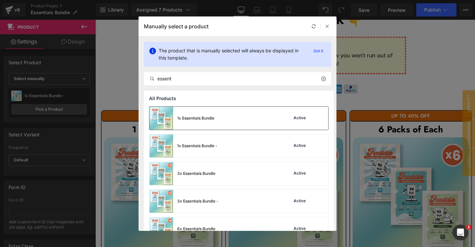
click at [226, 128] on div "1x Essentials Bundle Active" at bounding box center [238, 118] width 179 height 23
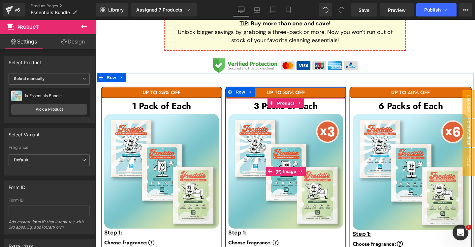
scroll to position [330, 0]
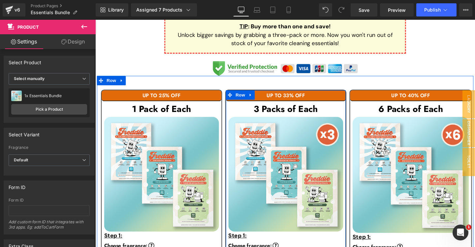
click at [295, 108] on span "Product" at bounding box center [295, 111] width 17 height 8
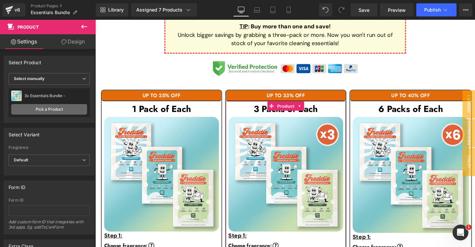
click at [63, 110] on link "Pick a Product" at bounding box center [49, 109] width 76 height 11
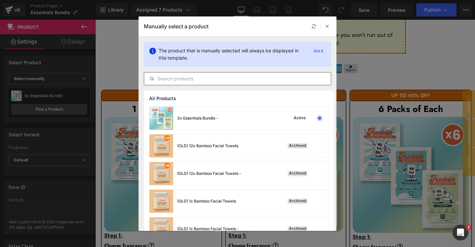
click at [203, 78] on input "text" at bounding box center [237, 79] width 187 height 8
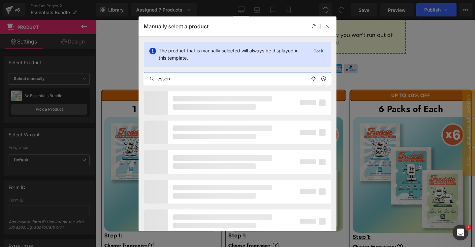
type input "essent"
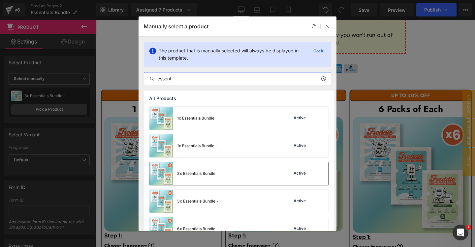
click at [229, 175] on div "3x Essentials Bundle Active" at bounding box center [238, 173] width 179 height 23
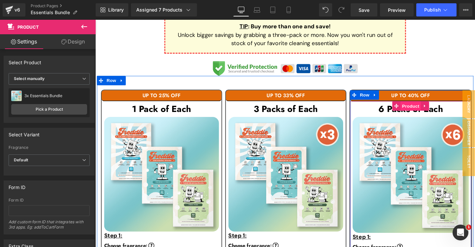
click at [428, 110] on span "Product" at bounding box center [426, 111] width 21 height 10
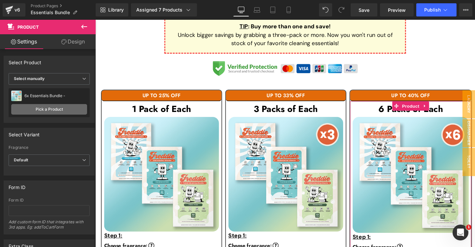
click at [41, 109] on link "Pick a Product" at bounding box center [49, 109] width 76 height 11
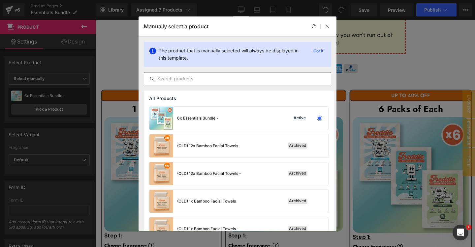
click at [194, 77] on input "text" at bounding box center [237, 79] width 187 height 8
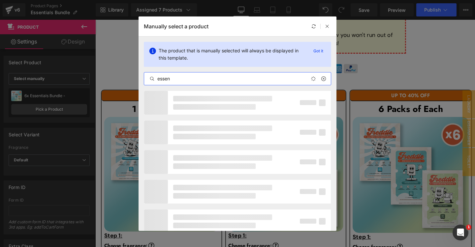
type input "essent"
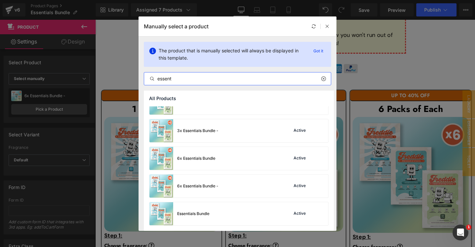
scroll to position [71, 0]
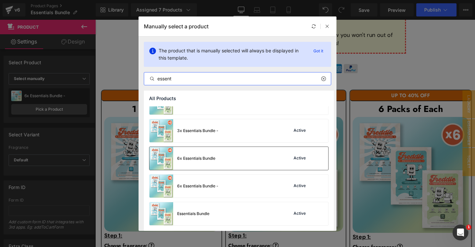
click at [236, 157] on div "6x Essentials Bundle Active" at bounding box center [238, 158] width 179 height 23
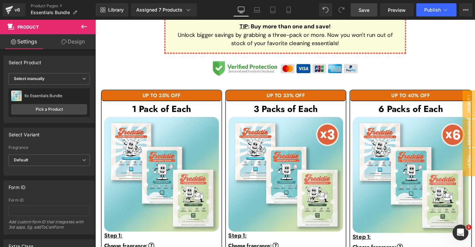
click at [359, 10] on span "Save" at bounding box center [363, 10] width 11 height 7
click at [399, 9] on span "Preview" at bounding box center [397, 10] width 18 height 7
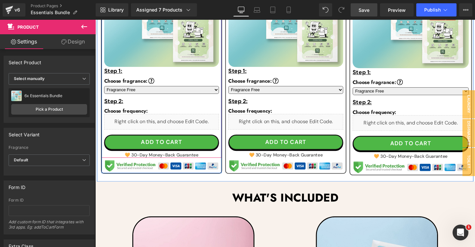
scroll to position [498, 0]
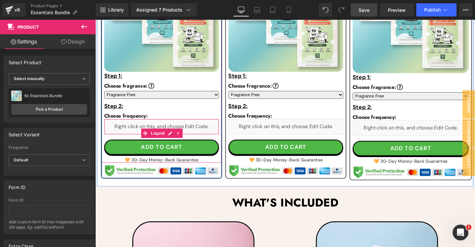
click at [170, 128] on div "Liquid" at bounding box center [165, 132] width 121 height 16
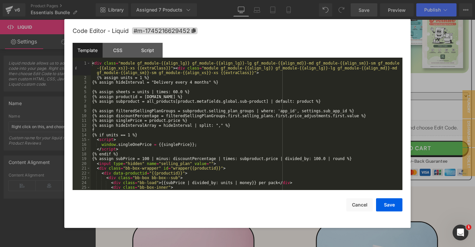
click at [168, 134] on div "< div class = "module gf_module-{{align_lg}} gf_module-{{align_lg}}-lg gf_modul…" at bounding box center [247, 135] width 312 height 148
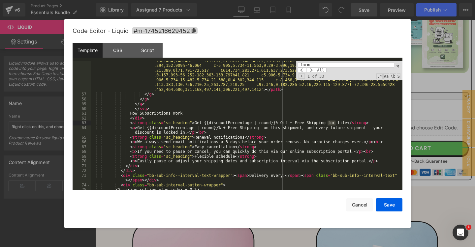
scroll to position [863, 0]
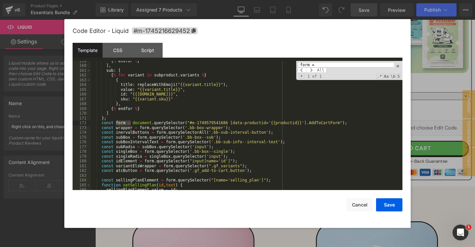
click at [232, 122] on div "{ % endfor % } ] , sub : [ { % for variant in subproduct . variants % } { title…" at bounding box center [247, 128] width 312 height 139
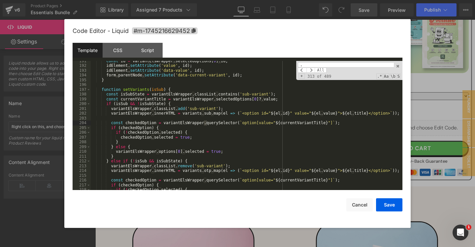
paste input "singleOnePrice"
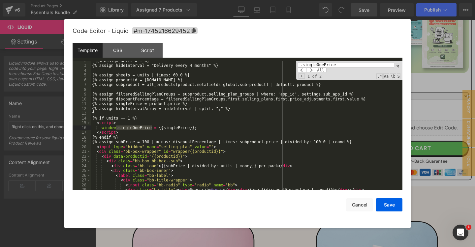
scroll to position [16, 0]
type input ".singleOnePrice"
click at [122, 113] on div "{% assign units = 1 %} {% assign hideInterval = "Delivery every 4 months" %} {%…" at bounding box center [247, 128] width 312 height 139
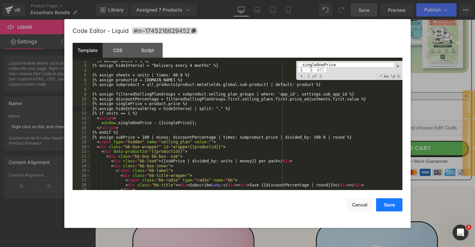
click at [393, 204] on button "Save" at bounding box center [389, 205] width 26 height 13
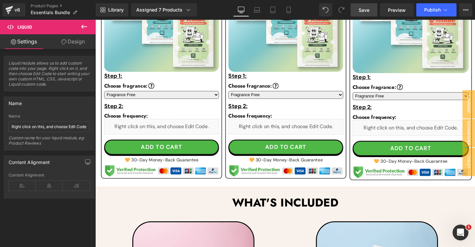
click at [363, 6] on link "Save" at bounding box center [364, 9] width 27 height 13
click at [400, 11] on span "Preview" at bounding box center [397, 10] width 18 height 7
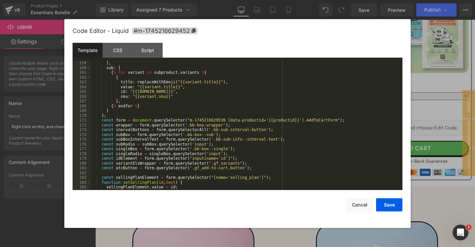
scroll to position [861, 0]
click at [190, 120] on div "] , sub : [ { % for variant in subproduct . variants % } { title : replaceWithE…" at bounding box center [247, 130] width 312 height 139
click at [385, 203] on button "Save" at bounding box center [389, 205] width 26 height 13
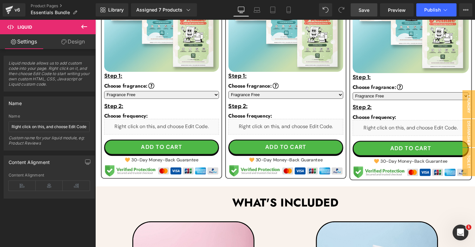
click at [361, 10] on span "Save" at bounding box center [363, 10] width 11 height 7
click at [428, 8] on span "Publish" at bounding box center [432, 9] width 16 height 5
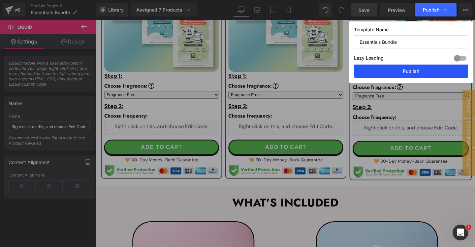
click at [394, 74] on button "Publish" at bounding box center [411, 71] width 114 height 13
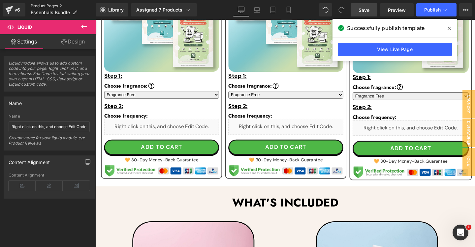
click at [44, 7] on link "Product Pages" at bounding box center [63, 5] width 65 height 5
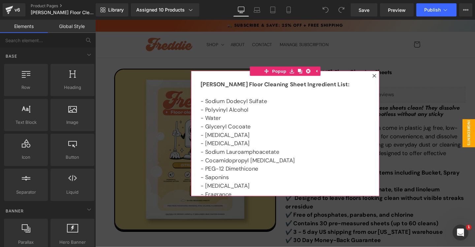
click at [388, 79] on icon at bounding box center [389, 79] width 4 height 4
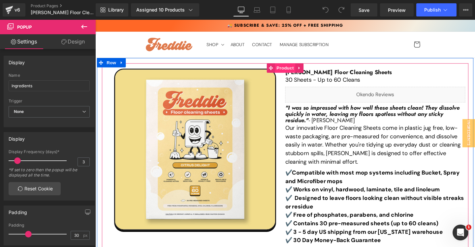
click at [292, 70] on span "Product" at bounding box center [294, 71] width 21 height 10
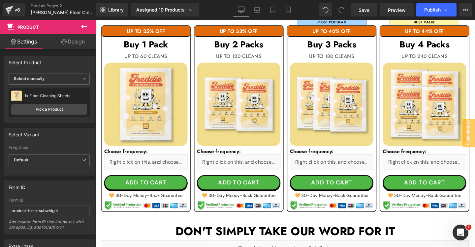
scroll to position [374, 0]
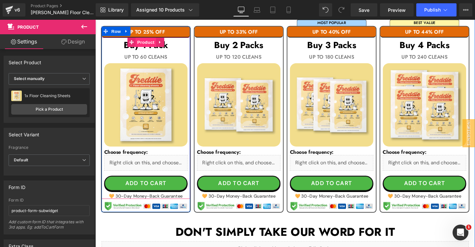
click at [151, 42] on span "Product" at bounding box center [148, 44] width 21 height 10
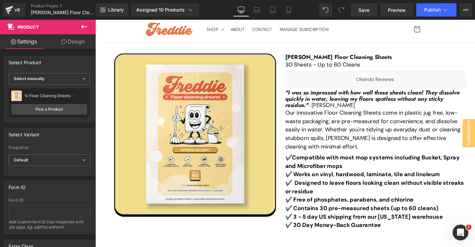
scroll to position [0, 0]
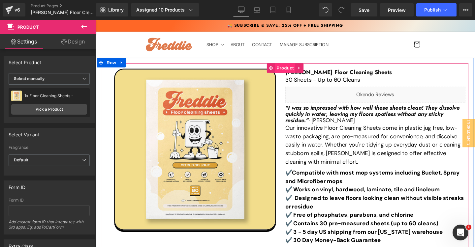
click at [296, 69] on span "Product" at bounding box center [294, 71] width 21 height 10
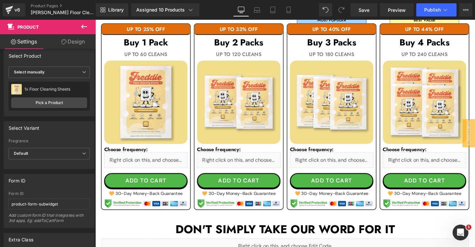
scroll to position [379, 0]
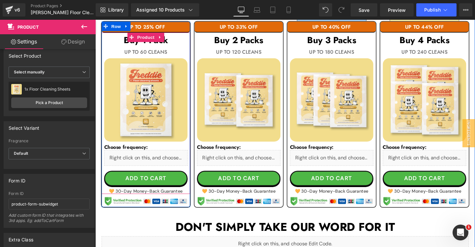
click at [149, 39] on span "Product" at bounding box center [148, 38] width 21 height 10
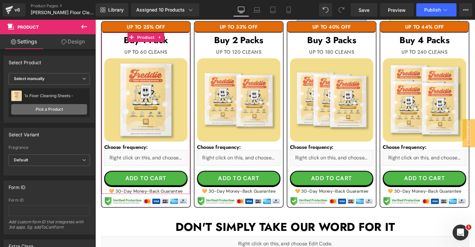
click at [68, 107] on link "Pick a Product" at bounding box center [49, 109] width 76 height 11
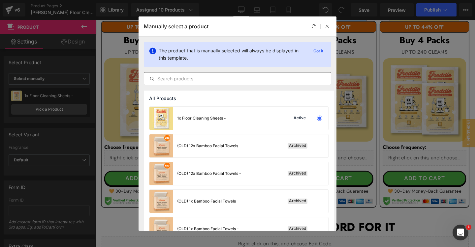
click at [207, 81] on input "text" at bounding box center [237, 79] width 187 height 8
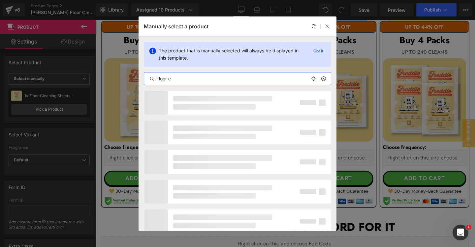
type input "floor cl"
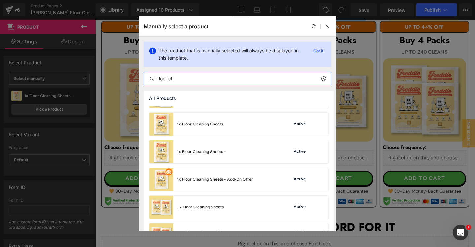
scroll to position [0, 0]
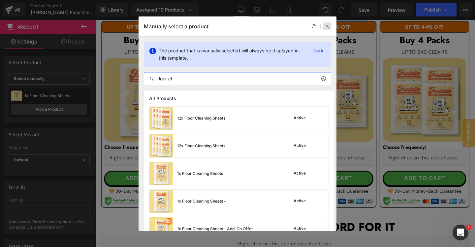
click at [328, 29] on div at bounding box center [327, 26] width 8 height 8
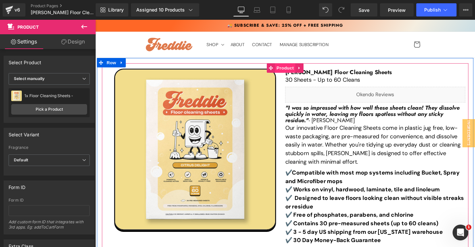
click at [299, 69] on span "Product" at bounding box center [294, 71] width 21 height 10
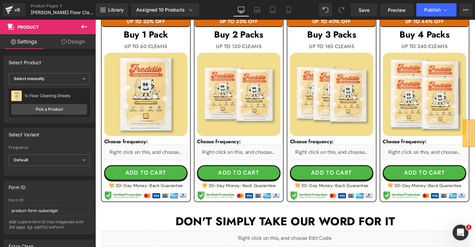
scroll to position [373, 0]
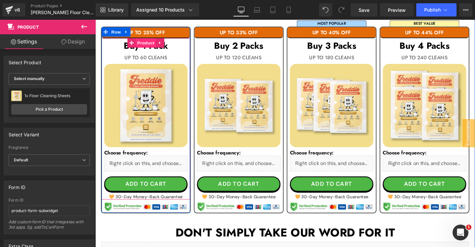
click at [149, 43] on span "Product" at bounding box center [148, 44] width 21 height 10
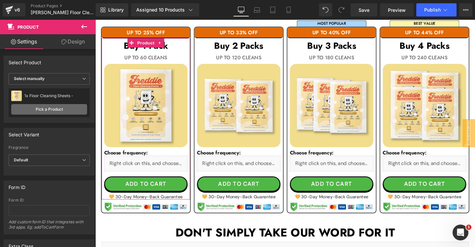
click at [48, 113] on link "Pick a Product" at bounding box center [49, 109] width 76 height 11
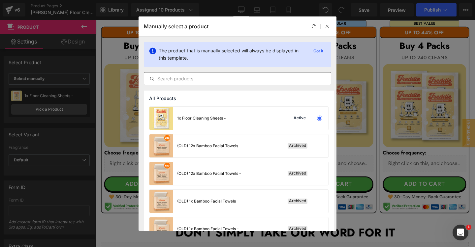
click at [217, 83] on div at bounding box center [237, 78] width 187 height 13
click at [201, 78] on input "text" at bounding box center [237, 79] width 187 height 8
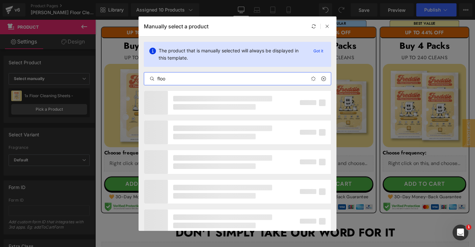
type input "floor"
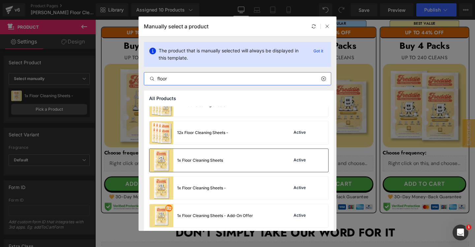
scroll to position [12, 0]
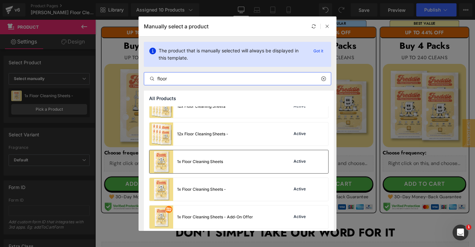
click at [231, 168] on div "1x Floor Cleaning Sheets Active" at bounding box center [238, 161] width 179 height 23
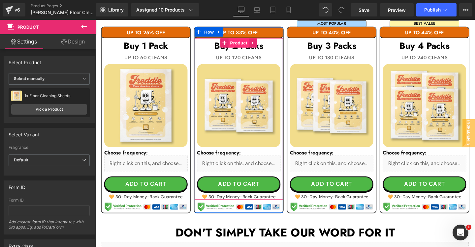
click at [246, 43] on span "Product" at bounding box center [245, 44] width 21 height 10
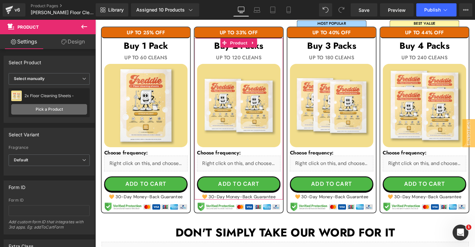
click at [53, 110] on link "Pick a Product" at bounding box center [49, 109] width 76 height 11
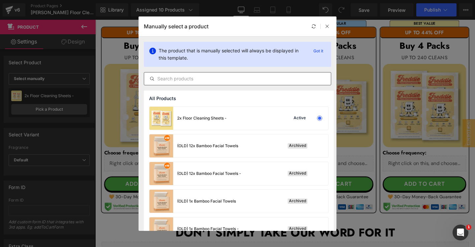
click at [214, 78] on input "text" at bounding box center [237, 79] width 187 height 8
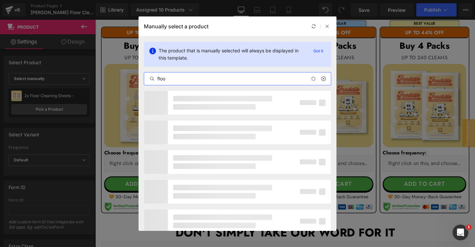
type input "floor"
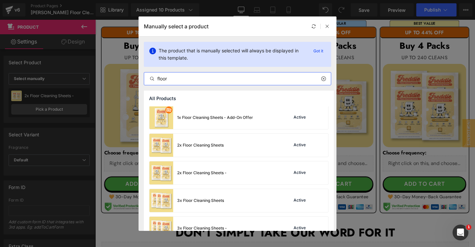
scroll to position [113, 0]
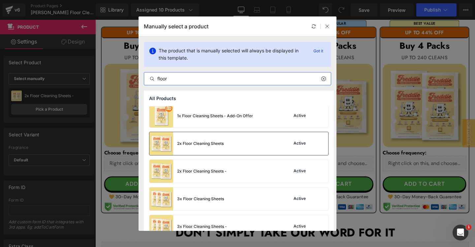
click at [230, 144] on div "2x Floor Cleaning Sheets Active" at bounding box center [238, 143] width 179 height 23
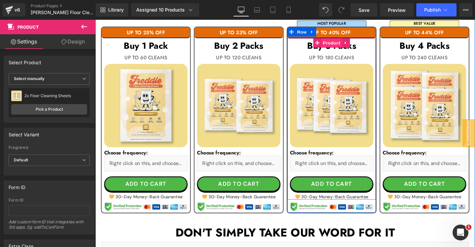
click at [346, 43] on span "Product" at bounding box center [343, 44] width 21 height 10
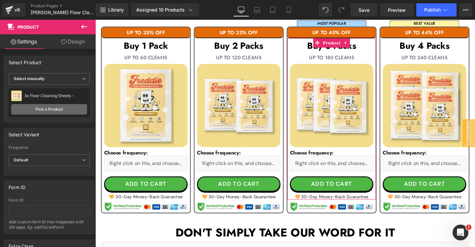
click at [56, 110] on link "Pick a Product" at bounding box center [49, 109] width 76 height 11
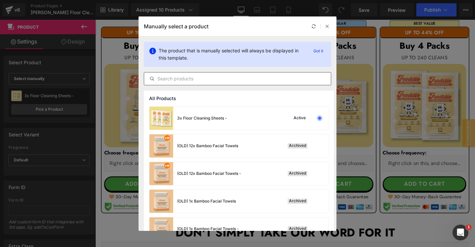
click at [200, 82] on input "text" at bounding box center [237, 79] width 187 height 8
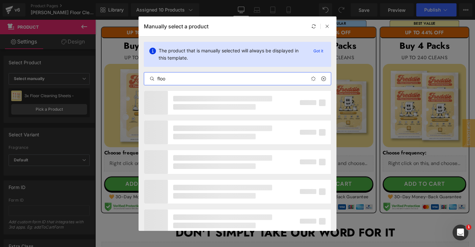
type input "floor"
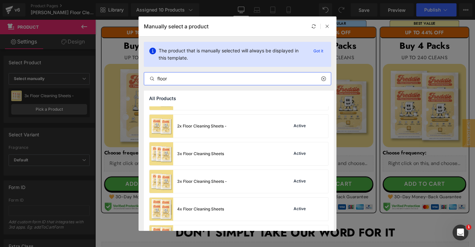
scroll to position [159, 0]
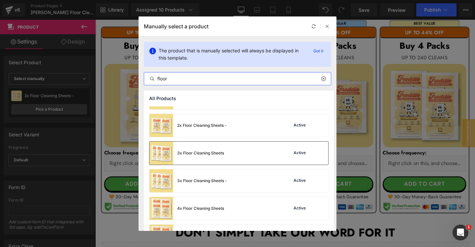
click at [251, 152] on div "3x Floor Cleaning Sheets Active" at bounding box center [238, 153] width 179 height 23
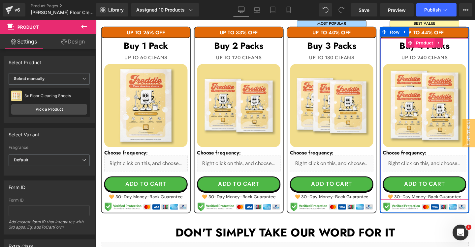
click at [439, 46] on span "Product" at bounding box center [441, 44] width 21 height 10
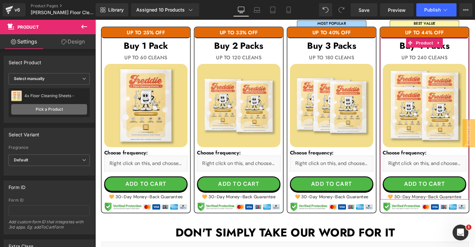
click at [65, 109] on link "Pick a Product" at bounding box center [49, 109] width 76 height 11
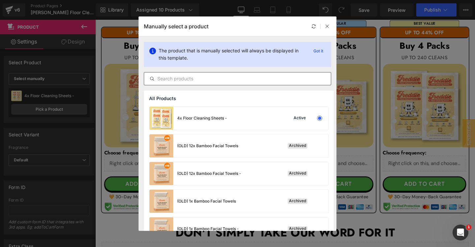
click at [188, 81] on input "text" at bounding box center [237, 79] width 187 height 8
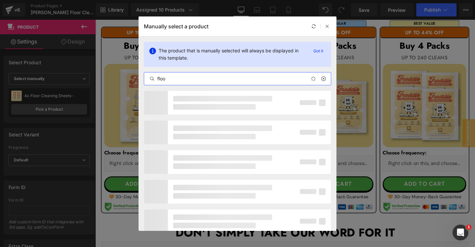
type input "floor"
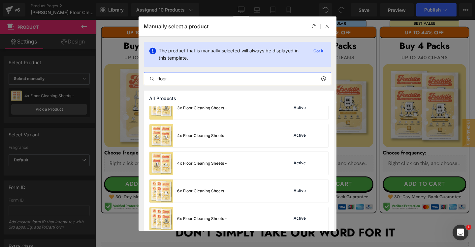
scroll to position [249, 0]
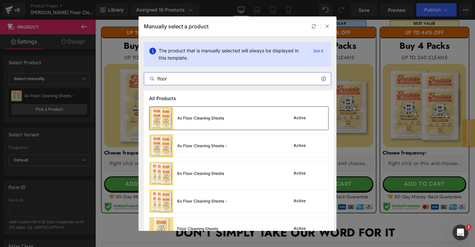
click at [216, 119] on div "4x Floor Cleaning Sheets" at bounding box center [200, 118] width 47 height 6
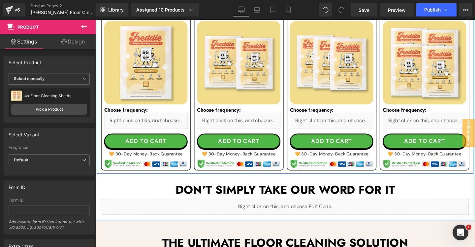
scroll to position [447, 0]
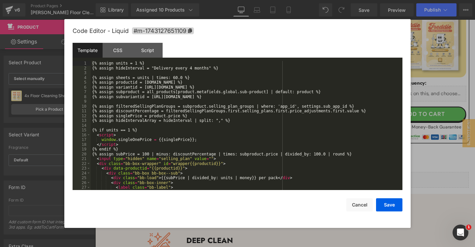
click at [156, 101] on div "{% assign units = 1 %} {% assign hideInterval = "Delivery every 4 months" %} {%…" at bounding box center [247, 130] width 312 height 139
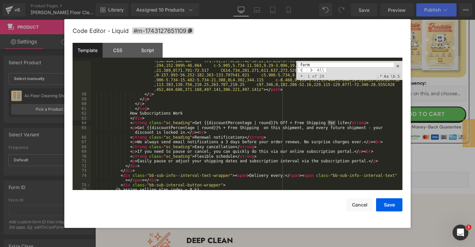
scroll to position [681, 0]
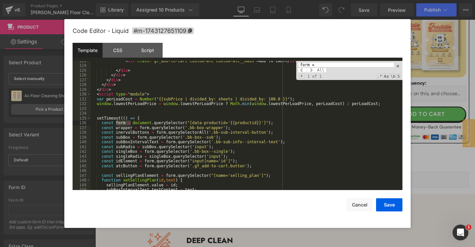
type input "form ="
click at [193, 123] on div "< div class = "gf_add-to-cart custom-atc custom-atc__main" > ADD TO CART </ div…" at bounding box center [247, 128] width 312 height 139
paste textarea
click at [299, 123] on div "< div class = "gf_add-to-cart custom-atc custom-atc__main" > ADD TO CART </ div…" at bounding box center [247, 128] width 312 height 139
click at [391, 203] on button "Save" at bounding box center [389, 205] width 26 height 13
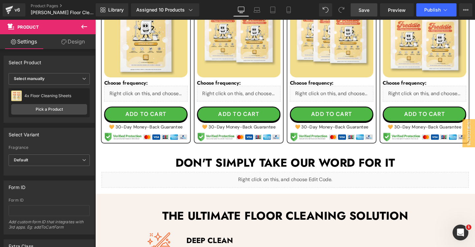
click at [365, 8] on span "Save" at bounding box center [363, 10] width 11 height 7
click at [401, 8] on span "Preview" at bounding box center [397, 10] width 18 height 7
click at [434, 7] on span "Publish" at bounding box center [432, 9] width 16 height 5
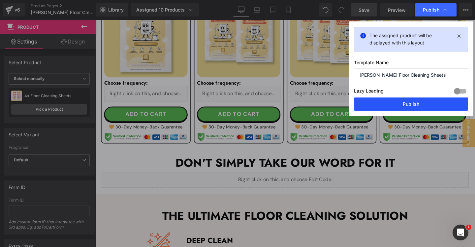
click at [403, 101] on button "Publish" at bounding box center [411, 104] width 114 height 13
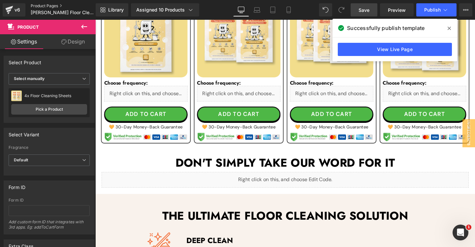
click at [52, 6] on link "Product Pages" at bounding box center [69, 5] width 76 height 5
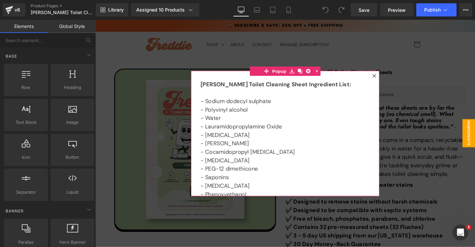
click at [388, 78] on icon at bounding box center [389, 79] width 4 height 4
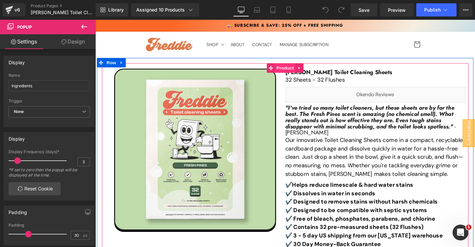
click at [290, 71] on span "Product" at bounding box center [294, 71] width 21 height 10
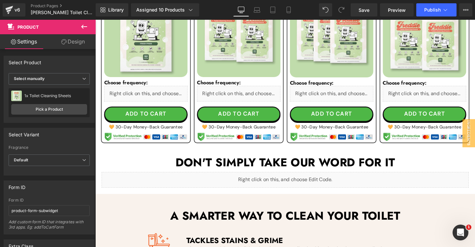
scroll to position [443, 0]
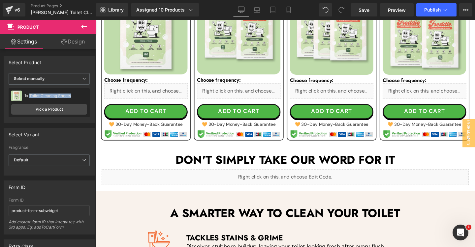
drag, startPoint x: 73, startPoint y: 96, endPoint x: 30, endPoint y: 95, distance: 43.2
click at [30, 95] on div "1x Toilet Cleaning Sheets" at bounding box center [55, 96] width 63 height 5
copy div "Toilet Cleaning Sheets"
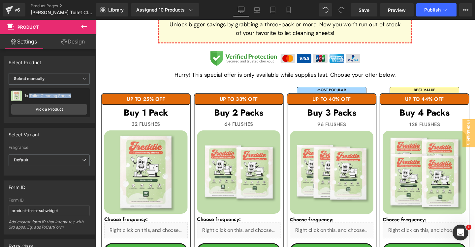
scroll to position [312, 0]
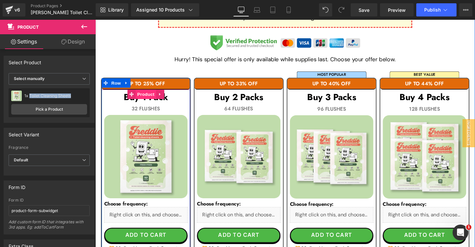
click at [151, 98] on span "Product" at bounding box center [148, 98] width 21 height 10
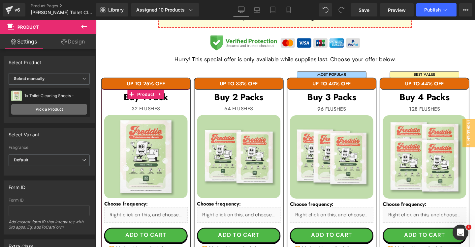
click at [66, 109] on link "Pick a Product" at bounding box center [49, 109] width 76 height 11
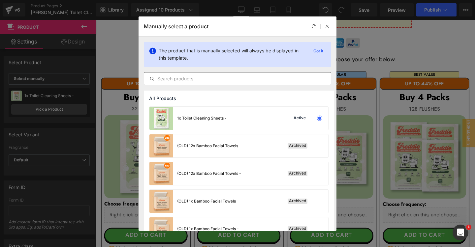
click at [198, 79] on input "text" at bounding box center [237, 79] width 187 height 8
paste input "Toilet Cleaning Sheets"
type input "Toilet Cleaning Sheets"
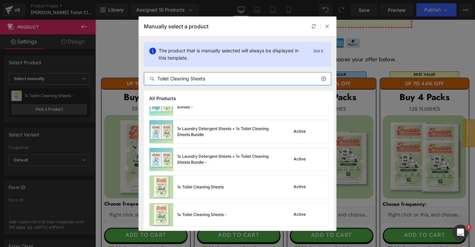
scroll to position [98, 0]
click at [239, 195] on div "1x Toilet Cleaning Sheets Active" at bounding box center [238, 186] width 179 height 23
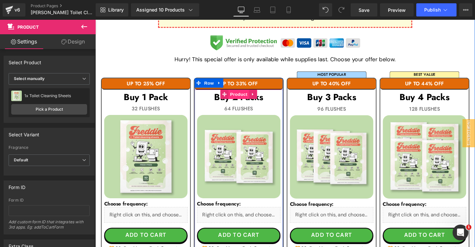
click at [247, 97] on span "Product" at bounding box center [245, 98] width 21 height 10
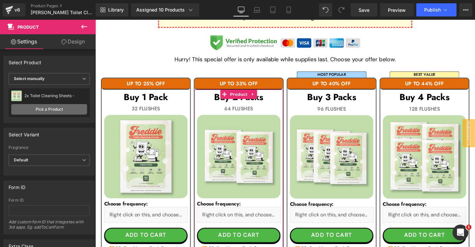
click at [49, 111] on link "Pick a Product" at bounding box center [49, 109] width 76 height 11
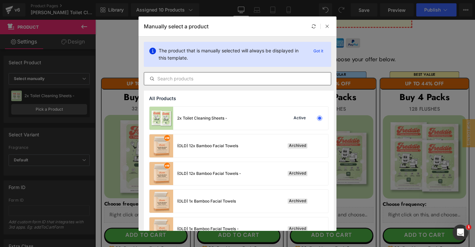
click at [184, 77] on input "text" at bounding box center [237, 79] width 187 height 8
paste input "Toilet Cleaning Sheets"
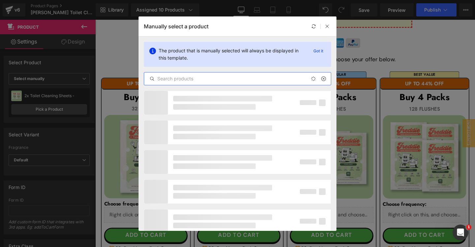
type input "Toilet Cleaning Sheets"
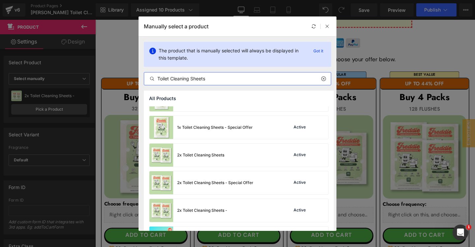
scroll to position [256, 0]
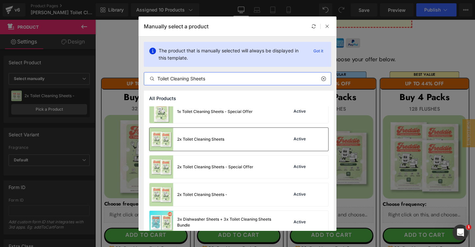
click at [211, 138] on div "2x Toilet Cleaning Sheets" at bounding box center [200, 140] width 47 height 6
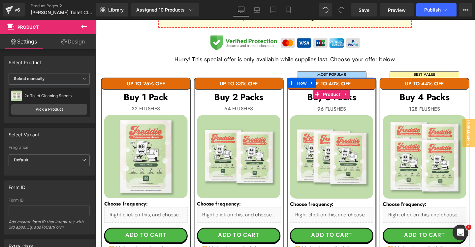
click at [342, 97] on span "Product" at bounding box center [343, 98] width 21 height 10
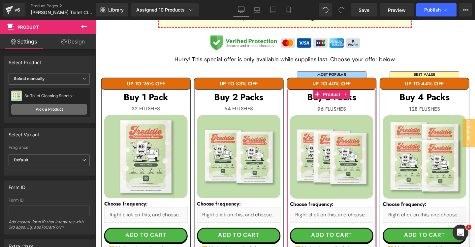
click at [58, 105] on link "Pick a Product" at bounding box center [49, 109] width 76 height 11
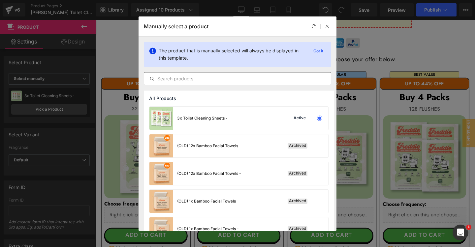
click at [233, 80] on input "text" at bounding box center [237, 79] width 187 height 8
paste input "Toilet Cleaning Sheets"
type input "Toilet Cleaning Sheets"
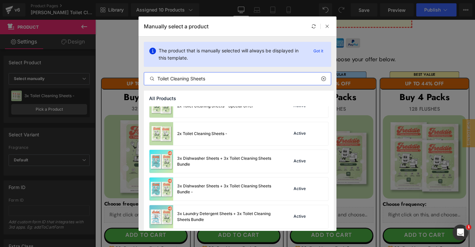
scroll to position [459, 0]
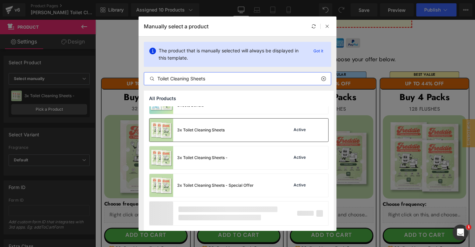
click at [235, 133] on div "3x Toilet Cleaning Sheets Active" at bounding box center [238, 130] width 179 height 23
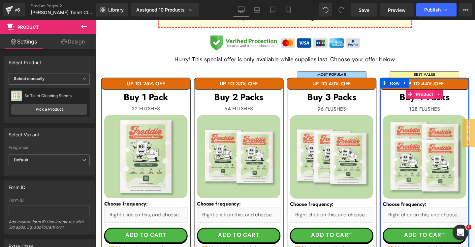
click at [437, 97] on span "Product" at bounding box center [441, 98] width 21 height 10
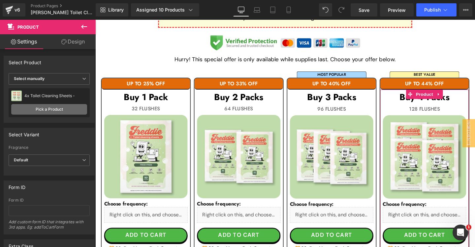
click at [49, 110] on link "Pick a Product" at bounding box center [49, 109] width 76 height 11
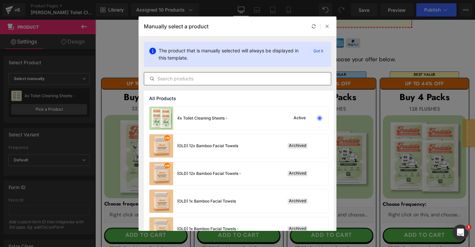
click at [192, 80] on input "text" at bounding box center [237, 79] width 187 height 8
paste input "Toilet Cleaning Sheets"
type input "Toilet Cleaning Sheets"
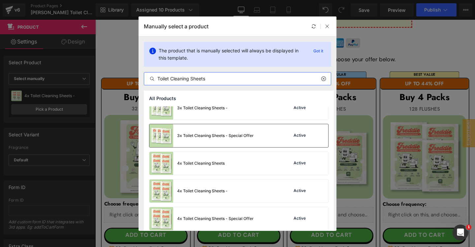
scroll to position [509, 0]
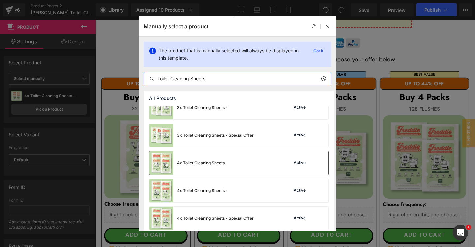
click at [226, 158] on div "4x Toilet Cleaning Sheets Active" at bounding box center [238, 163] width 179 height 23
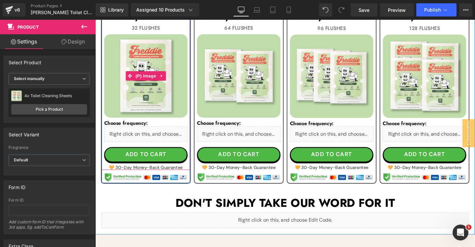
scroll to position [396, 0]
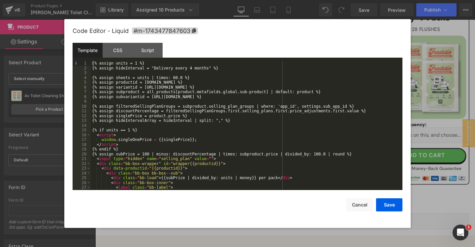
click at [155, 141] on div "{% assign units = 1 %} {% assign hideInterval = "Delivery every 4 months" %} {%…" at bounding box center [247, 130] width 312 height 139
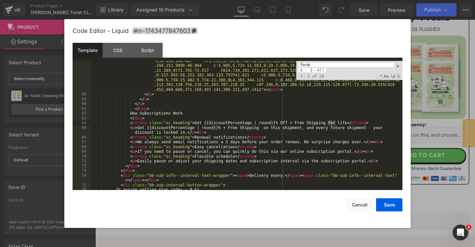
scroll to position [681, 0]
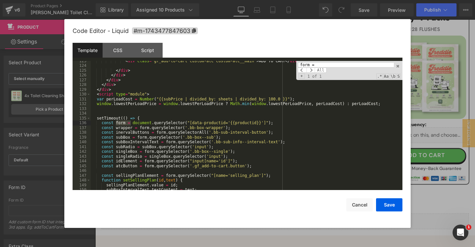
type input "form ="
click at [191, 123] on div "< div class = "gf_add-to-cart custom-atc custom-atc__main" > ADD TO CART </ div…" at bounding box center [247, 128] width 312 height 139
paste textarea
click at [305, 124] on div "< div class = "gf_add-to-cart custom-atc custom-atc__main" > ADD TO CART </ div…" at bounding box center [247, 128] width 312 height 139
click at [391, 203] on button "Save" at bounding box center [389, 205] width 26 height 13
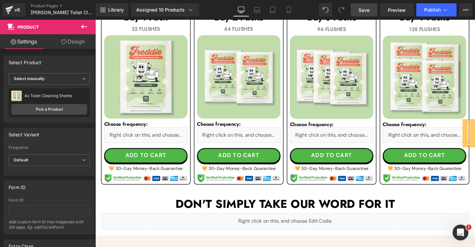
click at [365, 11] on span "Save" at bounding box center [363, 10] width 11 height 7
click at [399, 7] on span "Preview" at bounding box center [397, 10] width 18 height 7
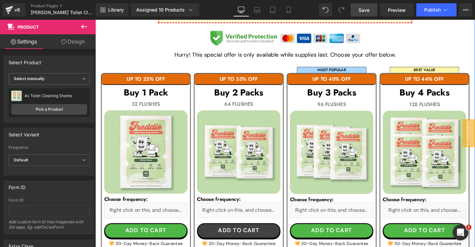
scroll to position [290, 0]
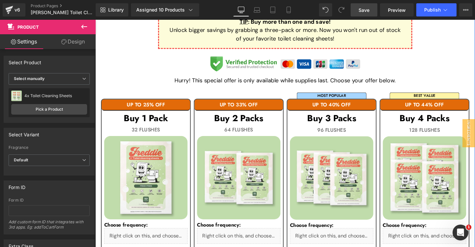
click at [378, 122] on h3 "Buy 3 Packs" at bounding box center [344, 123] width 88 height 11
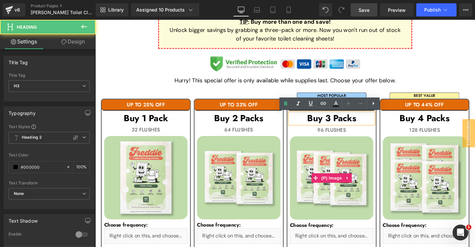
click at [340, 160] on img at bounding box center [344, 186] width 88 height 88
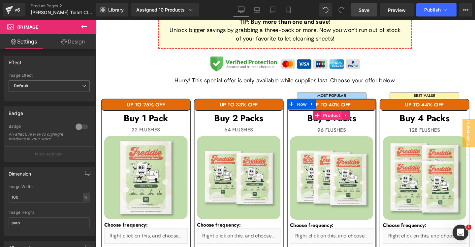
click at [343, 120] on span "Product" at bounding box center [343, 120] width 21 height 10
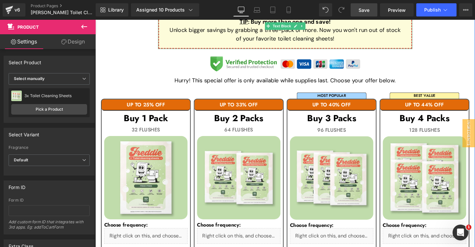
scroll to position [0, 0]
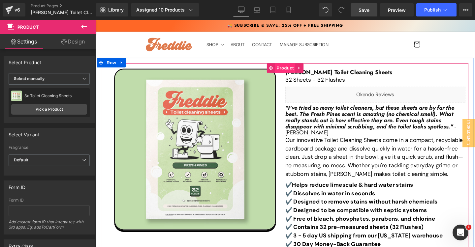
click at [294, 73] on span "Product" at bounding box center [294, 71] width 21 height 10
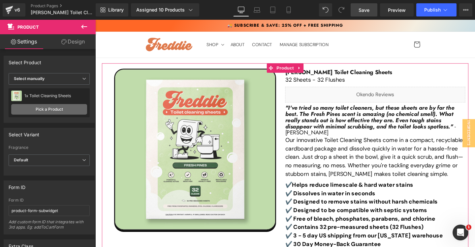
click at [38, 108] on link "Pick a Product" at bounding box center [49, 109] width 76 height 11
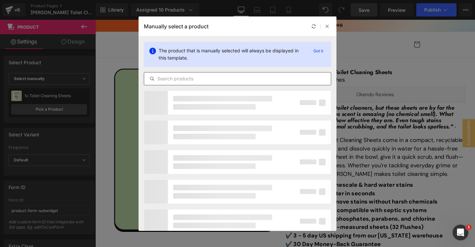
click at [205, 81] on input "text" at bounding box center [237, 79] width 187 height 8
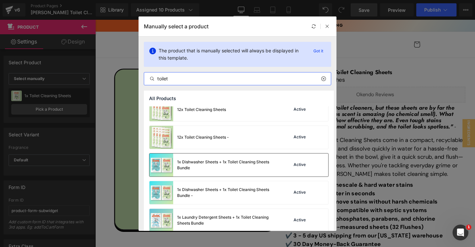
scroll to position [6, 0]
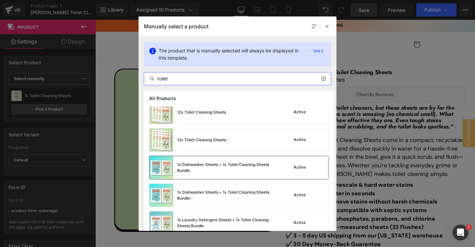
type input "toilet"
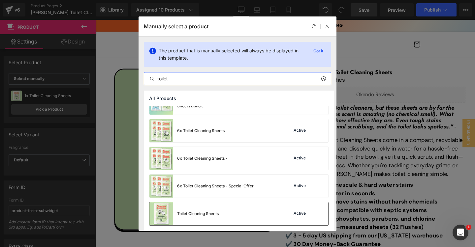
click at [223, 213] on div "Toilet Cleaning Sheets Active" at bounding box center [238, 213] width 179 height 23
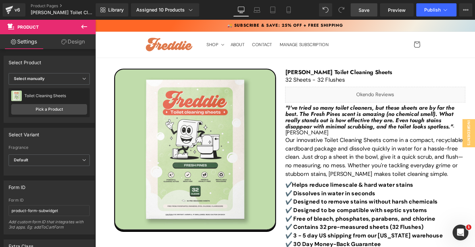
click at [366, 10] on span "Save" at bounding box center [363, 10] width 11 height 7
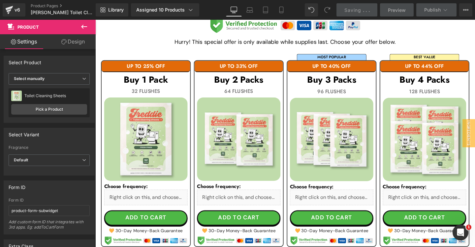
scroll to position [344, 0]
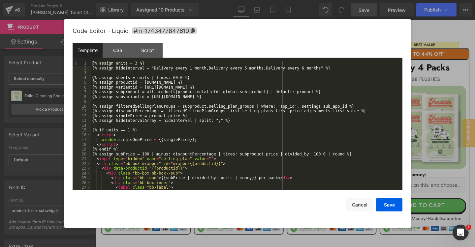
click at [212, 164] on div "{% assign units = 3 %} {% assign hideInterval = "Delivery every 1 month,Deliver…" at bounding box center [247, 130] width 312 height 139
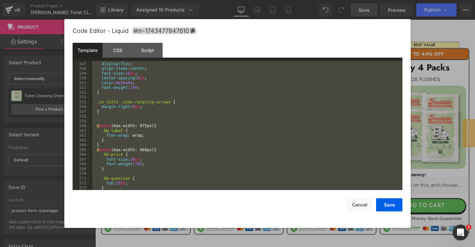
scroll to position [2840, 0]
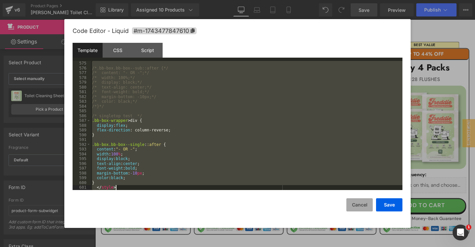
click at [359, 204] on button "Cancel" at bounding box center [359, 205] width 26 height 13
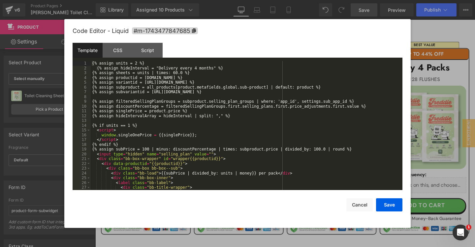
click at [208, 143] on div "{% assign units = 2 %} {% assign hideInterval = "Delivery every 4 months" %} {%…" at bounding box center [247, 130] width 312 height 139
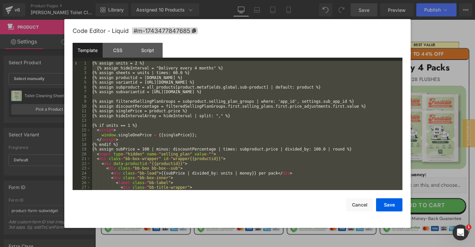
click at [120, 74] on div "{% assign units = 2 %} {% assign hideInterval = "Delivery every 4 months" %} {%…" at bounding box center [247, 130] width 312 height 139
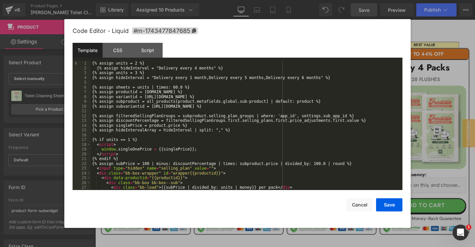
scroll to position [0, 0]
click at [347, 78] on div "{% assign units = 2 %} {% assign hideInterval = "Delivery every 4 months" %} {%…" at bounding box center [247, 130] width 312 height 139
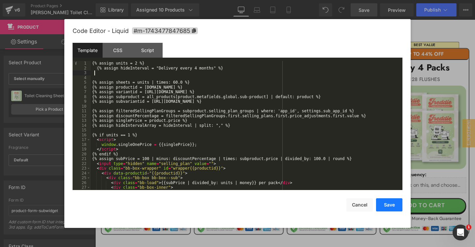
click at [390, 203] on button "Save" at bounding box center [389, 205] width 26 height 13
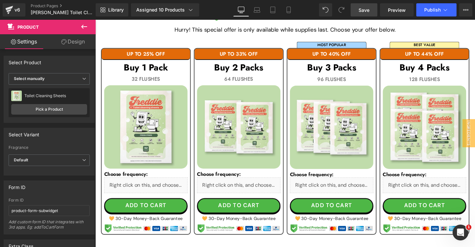
click at [362, 11] on span "Save" at bounding box center [363, 10] width 11 height 7
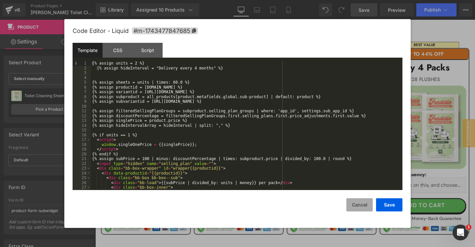
click at [365, 204] on button "Cancel" at bounding box center [359, 205] width 26 height 13
click at [260, 116] on div "{% assign units = 2 %} {% assign hideInterval = "Delivery every 4 months" %} {%…" at bounding box center [247, 130] width 312 height 139
click at [132, 158] on div "{% assign units = 2 %} {% assign hideInterval = "Delivery every 4 months" %} {%…" at bounding box center [247, 130] width 312 height 139
click at [257, 158] on div "{% assign units = 2 %} {% assign hideInterval = "Delivery every 4 months" %} {%…" at bounding box center [247, 130] width 312 height 139
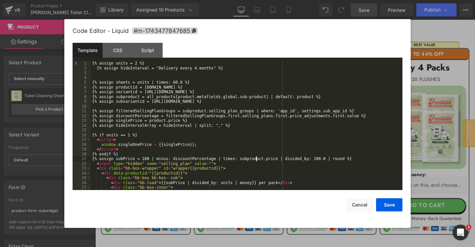
click at [257, 158] on div "{% assign units = 2 %} {% assign hideInterval = "Delivery every 4 months" %} {%…" at bounding box center [247, 130] width 312 height 139
drag, startPoint x: 302, startPoint y: 97, endPoint x: 151, endPoint y: 97, distance: 150.4
click at [151, 97] on div "{% assign units = 2 %} {% assign hideInterval = "Delivery every 4 months" %} {%…" at bounding box center [247, 130] width 312 height 139
click at [390, 206] on button "Save" at bounding box center [389, 205] width 26 height 13
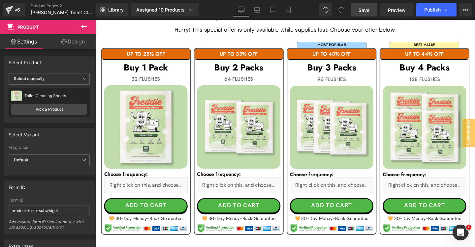
click at [365, 9] on span "Save" at bounding box center [363, 10] width 11 height 7
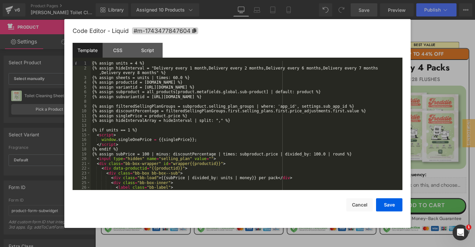
click at [280, 93] on div "{% assign units = 4 %} {% assign hideInterval = "Delivery every 1 month,Deliver…" at bounding box center [247, 130] width 312 height 139
click at [152, 92] on div "{% assign units = 4 %} {% assign hideInterval = "Delivery every 1 month,Deliver…" at bounding box center [247, 130] width 312 height 139
click at [392, 204] on button "Save" at bounding box center [389, 205] width 26 height 13
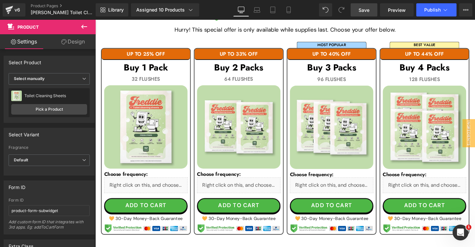
click at [364, 14] on link "Save" at bounding box center [364, 9] width 27 height 13
click at [430, 11] on span "Publish" at bounding box center [432, 9] width 16 height 5
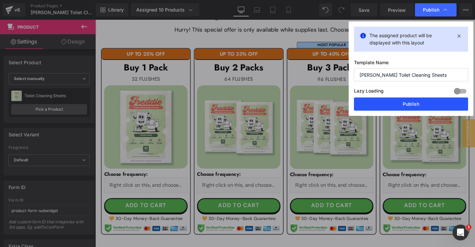
click at [400, 104] on button "Publish" at bounding box center [411, 104] width 114 height 13
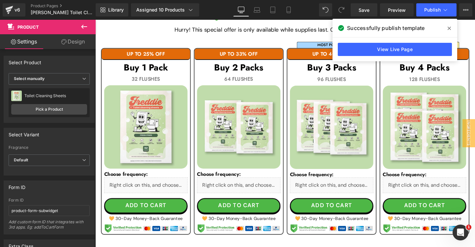
click at [450, 29] on icon at bounding box center [449, 28] width 3 height 5
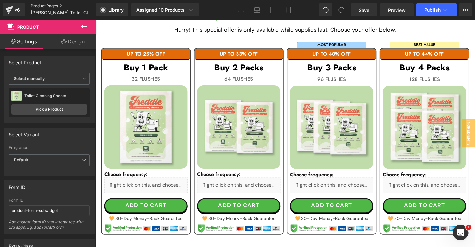
click at [51, 5] on link "Product Pages" at bounding box center [69, 5] width 76 height 5
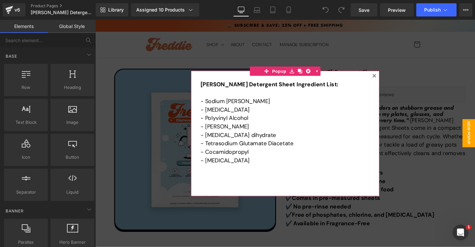
click at [388, 78] on icon at bounding box center [389, 79] width 4 height 4
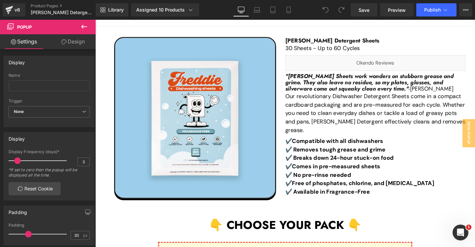
scroll to position [35, 0]
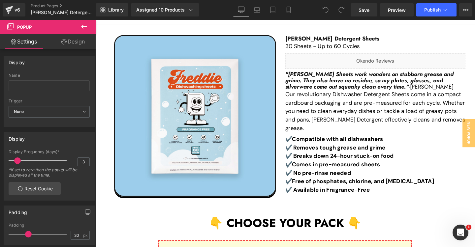
click at [227, 94] on img at bounding box center [200, 121] width 171 height 171
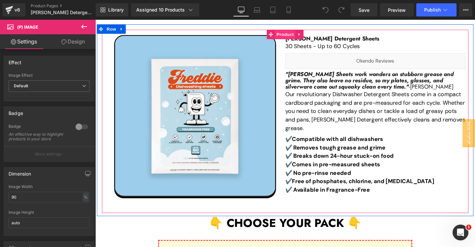
click at [295, 34] on span "Product" at bounding box center [294, 35] width 21 height 10
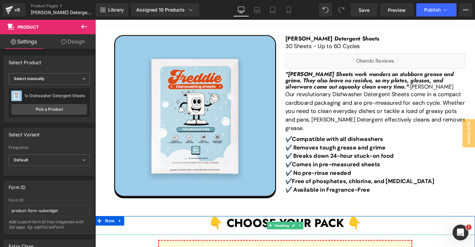
click at [392, 241] on div "👇 CHOOSE YOUR PACK 👇" at bounding box center [294, 236] width 399 height 19
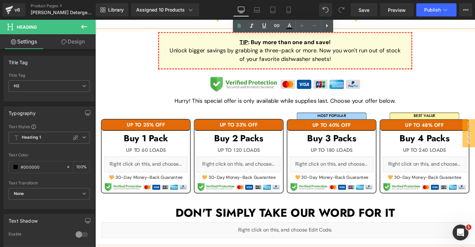
scroll to position [255, 0]
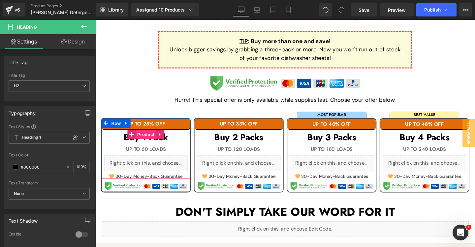
click at [145, 140] on span "Product" at bounding box center [148, 141] width 21 height 10
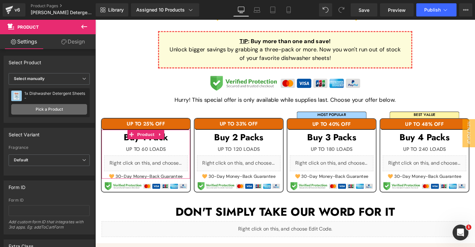
click at [41, 108] on link "Pick a Product" at bounding box center [49, 109] width 76 height 11
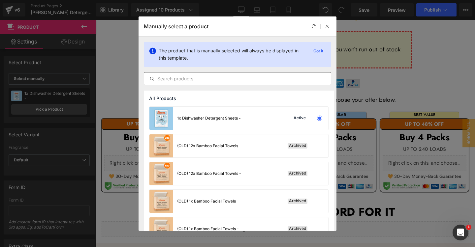
click at [218, 81] on input "text" at bounding box center [237, 79] width 187 height 8
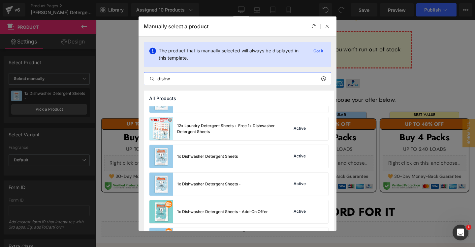
scroll to position [45, 0]
type input "dishw"
click at [225, 155] on div "1x Dishwasher Detergent Sheets" at bounding box center [207, 157] width 61 height 6
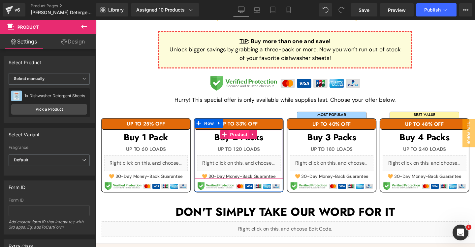
click at [247, 139] on span "Product" at bounding box center [245, 141] width 21 height 10
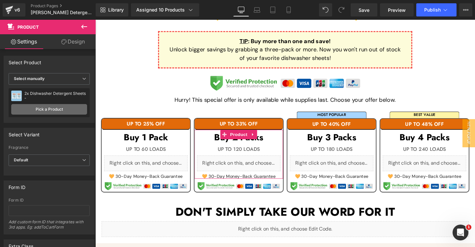
click at [44, 110] on link "Pick a Product" at bounding box center [49, 109] width 76 height 11
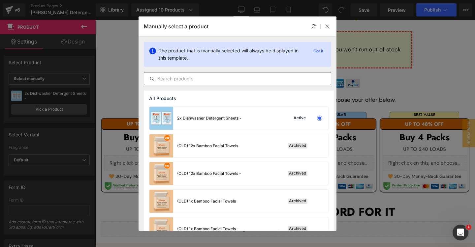
click at [218, 79] on input "text" at bounding box center [237, 79] width 187 height 8
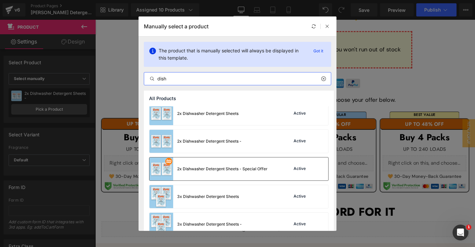
scroll to position [332, 0]
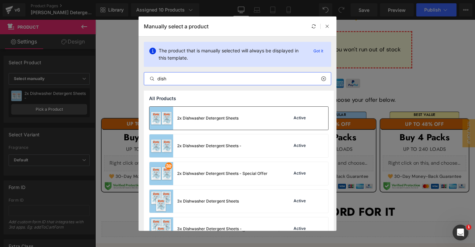
type input "dish"
click at [236, 117] on div "2x Dishwasher Detergent Sheets" at bounding box center [207, 118] width 61 height 6
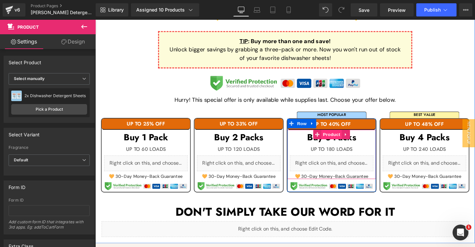
click at [344, 140] on span "Product" at bounding box center [343, 141] width 21 height 10
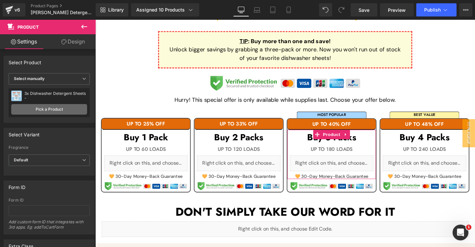
click at [39, 107] on link "Pick a Product" at bounding box center [49, 109] width 76 height 11
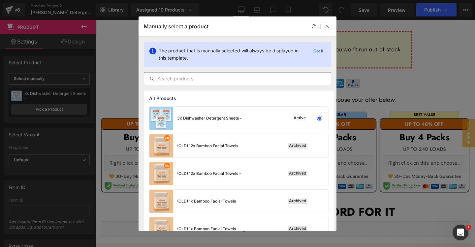
click at [215, 78] on input "text" at bounding box center [237, 79] width 187 height 8
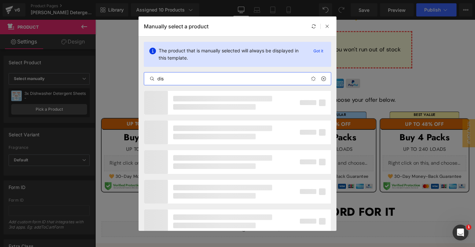
type input "dish"
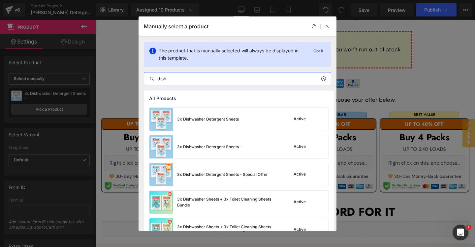
scroll to position [411, 0]
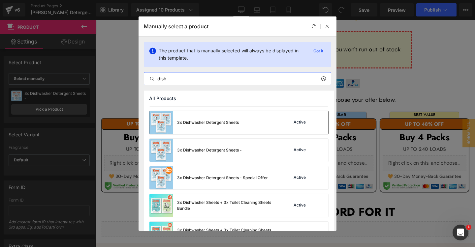
click at [247, 124] on div "3x Dishwasher Detergent Sheets Active" at bounding box center [238, 122] width 179 height 23
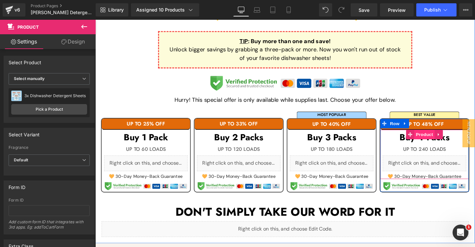
click at [438, 141] on span "Product" at bounding box center [441, 141] width 21 height 10
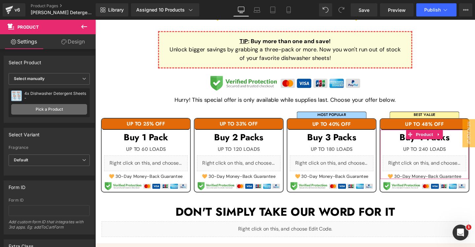
click at [56, 108] on link "Pick a Product" at bounding box center [49, 109] width 76 height 11
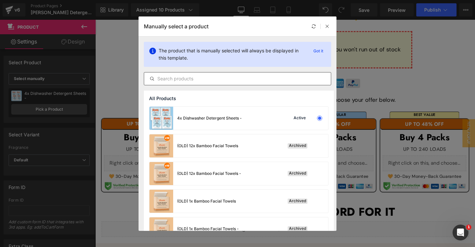
click at [218, 80] on input "text" at bounding box center [237, 79] width 187 height 8
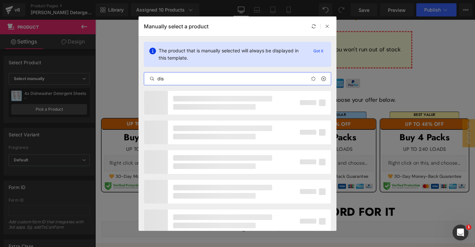
type input "dish"
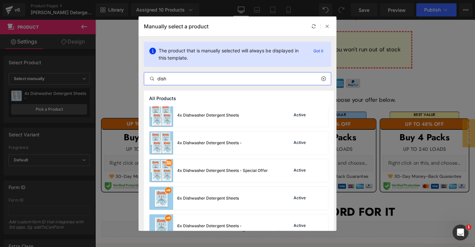
scroll to position [630, 0]
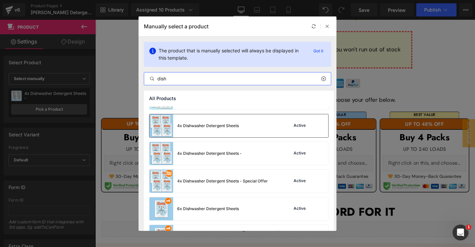
click at [247, 124] on div "4x Dishwasher Detergent Sheets Active" at bounding box center [238, 125] width 179 height 23
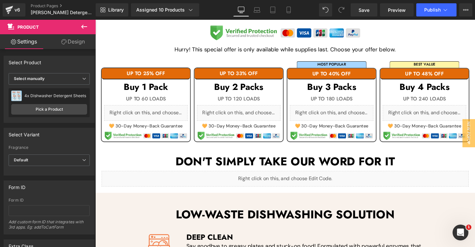
scroll to position [276, 0]
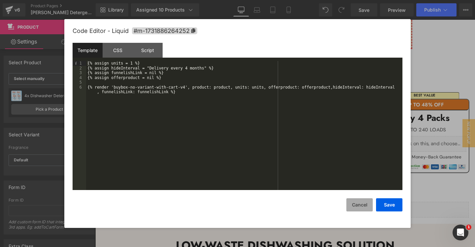
click at [362, 203] on button "Cancel" at bounding box center [359, 205] width 26 height 13
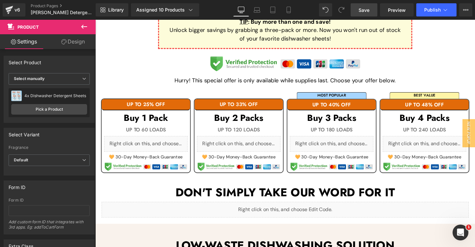
click at [369, 9] on span "Save" at bounding box center [363, 10] width 11 height 7
click at [402, 9] on span "Preview" at bounding box center [397, 10] width 18 height 7
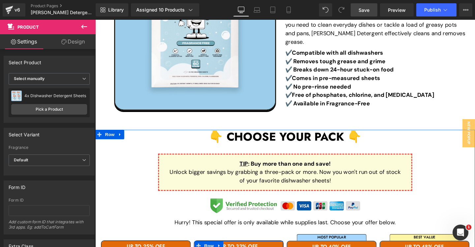
scroll to position [0, 0]
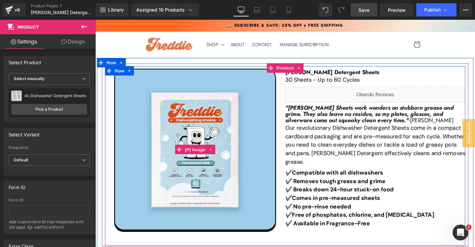
click at [220, 110] on img at bounding box center [200, 156] width 171 height 171
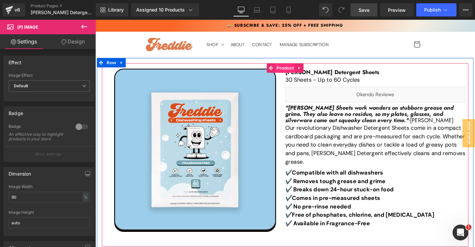
click at [296, 68] on span "Product" at bounding box center [294, 71] width 21 height 10
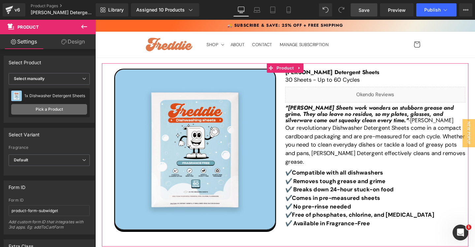
click at [46, 109] on link "Pick a Product" at bounding box center [49, 109] width 76 height 11
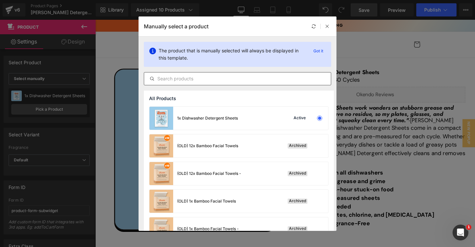
click at [191, 78] on input "text" at bounding box center [237, 79] width 187 height 8
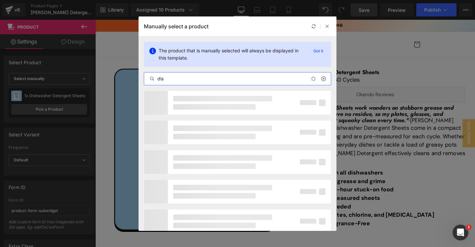
type input "dish"
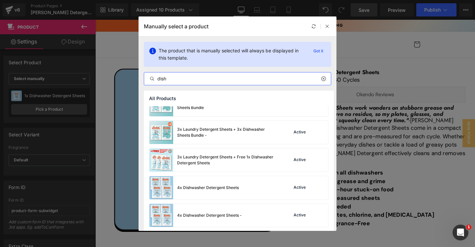
scroll to position [930, 0]
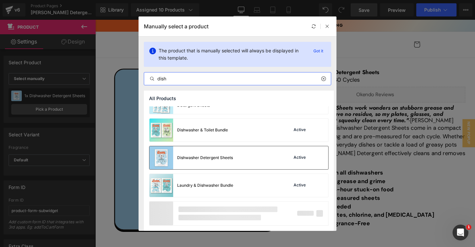
click at [231, 160] on div "Dishwasher Detergent Sheets" at bounding box center [205, 158] width 56 height 6
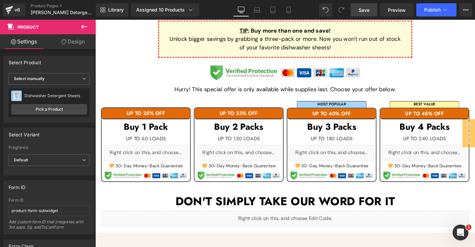
scroll to position [267, 0]
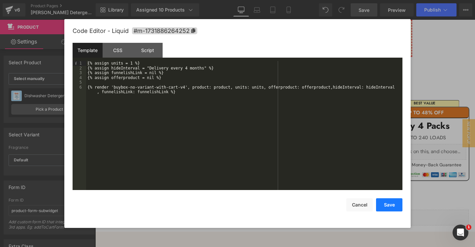
click at [394, 202] on button "Save" at bounding box center [389, 205] width 26 height 13
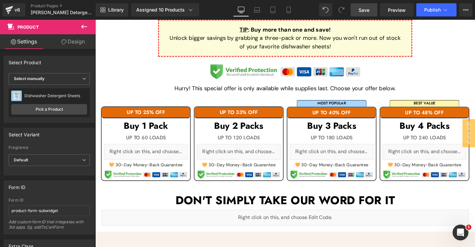
click at [364, 9] on span "Save" at bounding box center [363, 10] width 11 height 7
